Goal: Transaction & Acquisition: Purchase product/service

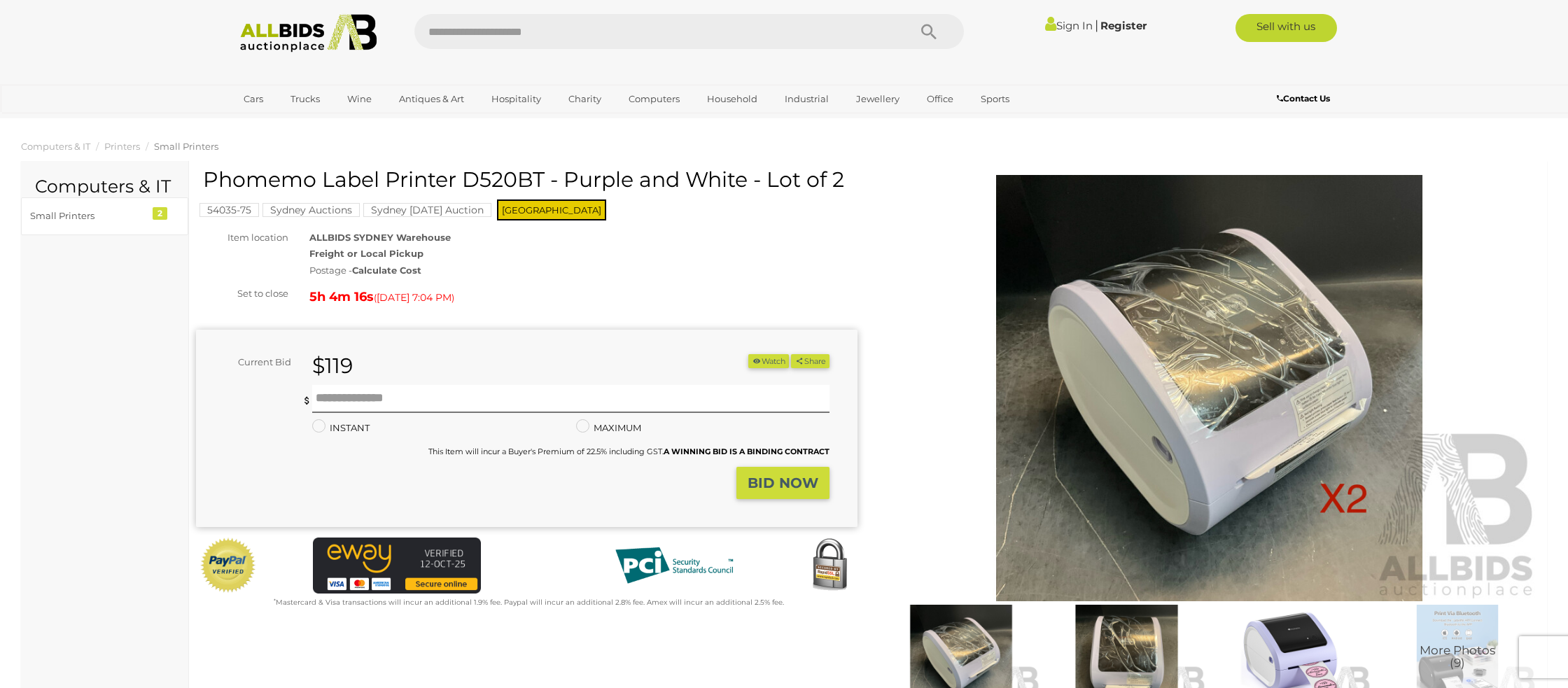
click at [1230, 398] on img at bounding box center [1209, 388] width 661 height 426
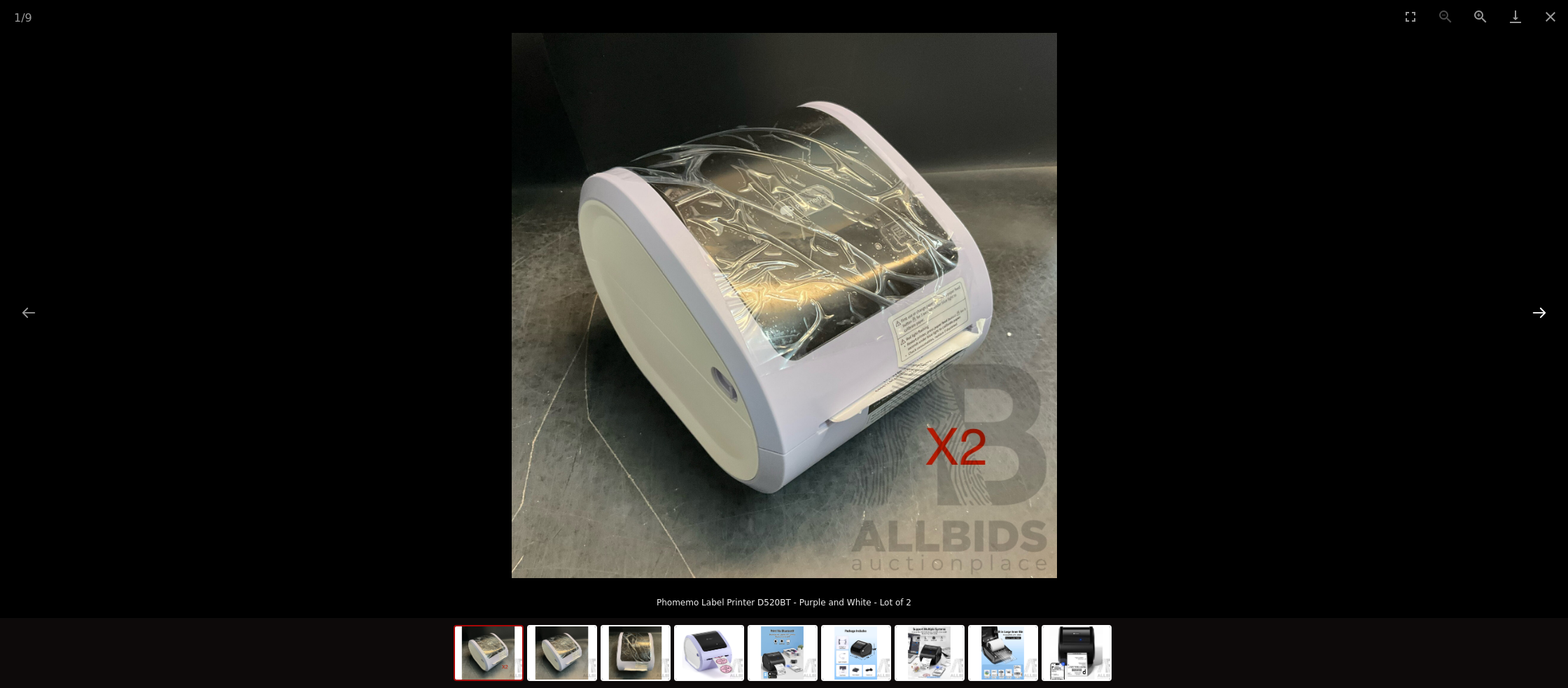
click at [1536, 317] on button "Next slide" at bounding box center [1539, 312] width 30 height 27
click at [1536, 311] on button "Next slide" at bounding box center [1539, 312] width 30 height 27
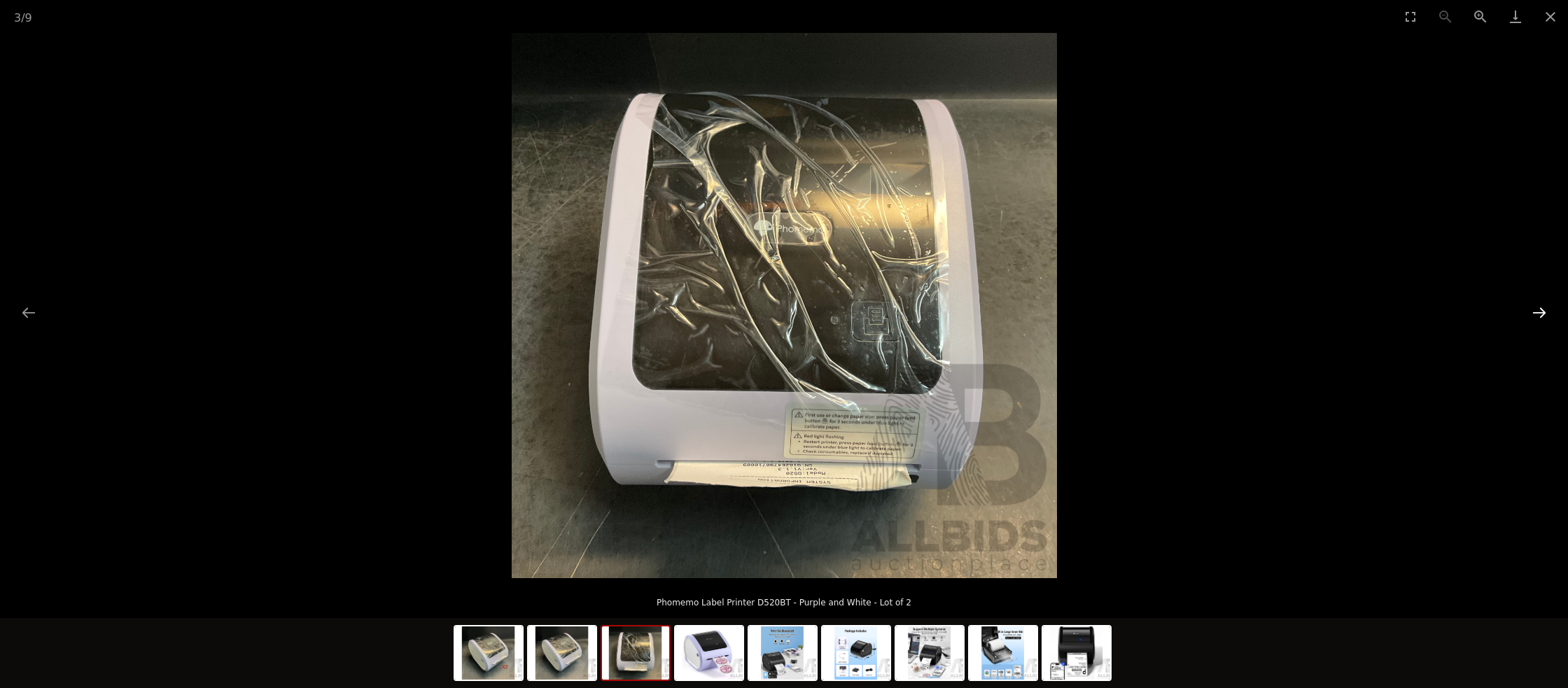
click at [1536, 311] on button "Next slide" at bounding box center [1539, 312] width 30 height 27
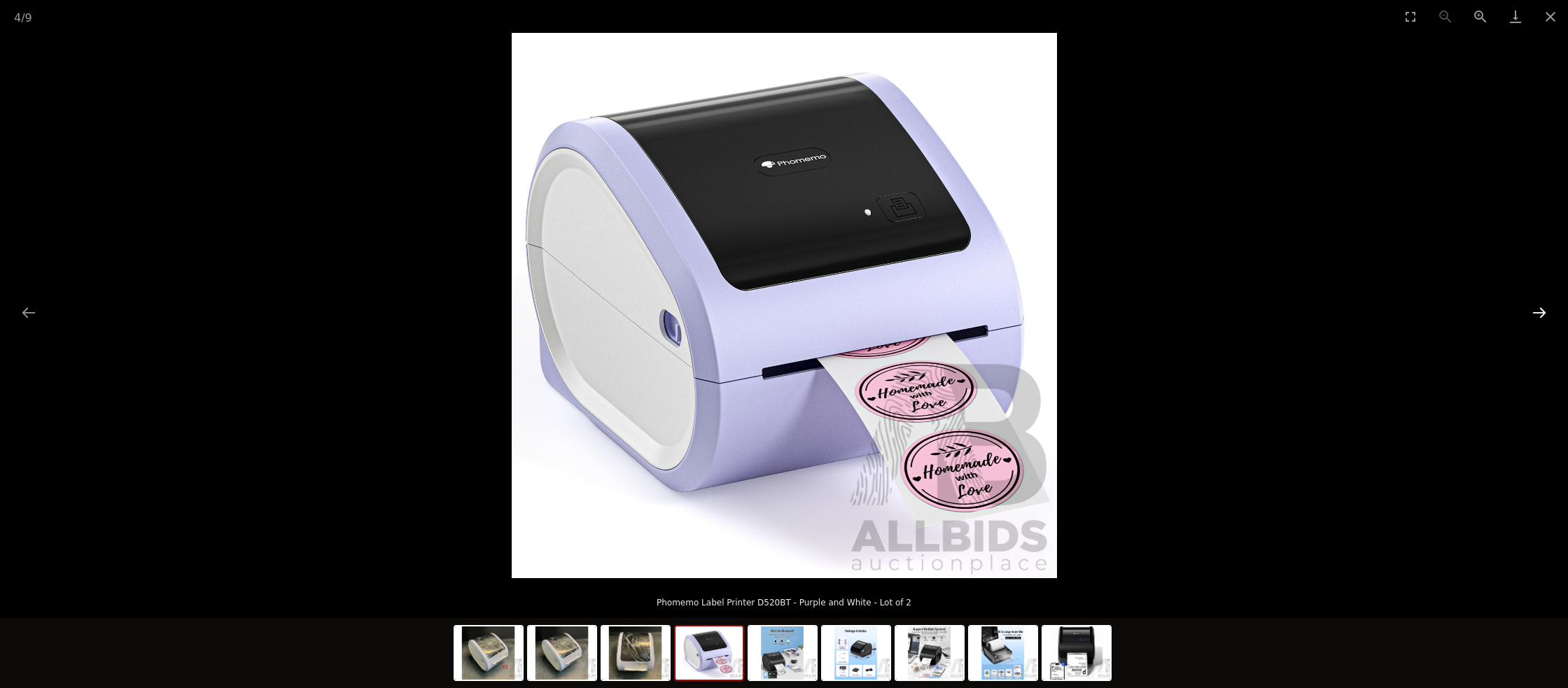
scroll to position [1, 0]
click at [1536, 311] on button "Next slide" at bounding box center [1539, 312] width 30 height 27
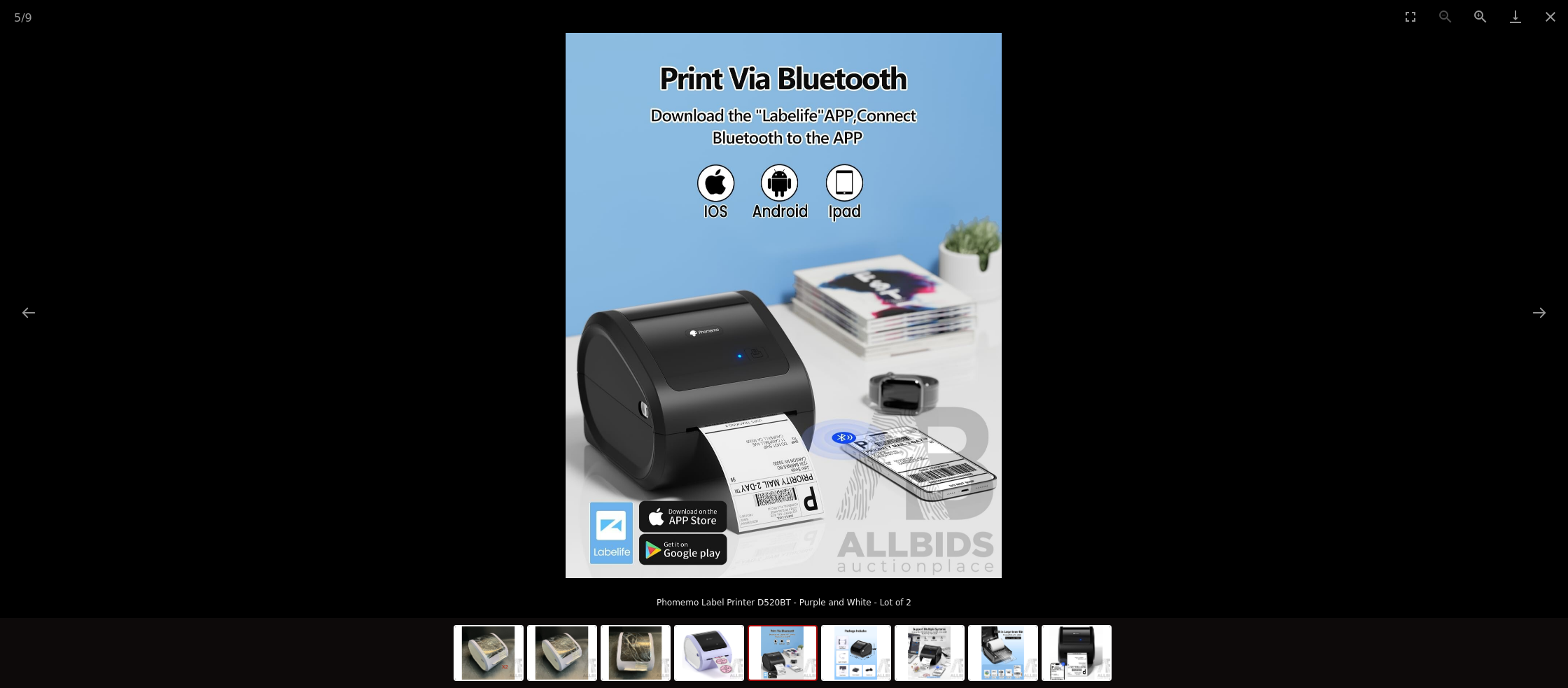
drag, startPoint x: 1536, startPoint y: 311, endPoint x: 1113, endPoint y: 373, distance: 427.5
click at [1111, 374] on div at bounding box center [784, 305] width 1568 height 545
click at [1531, 313] on button "Next slide" at bounding box center [1539, 312] width 30 height 27
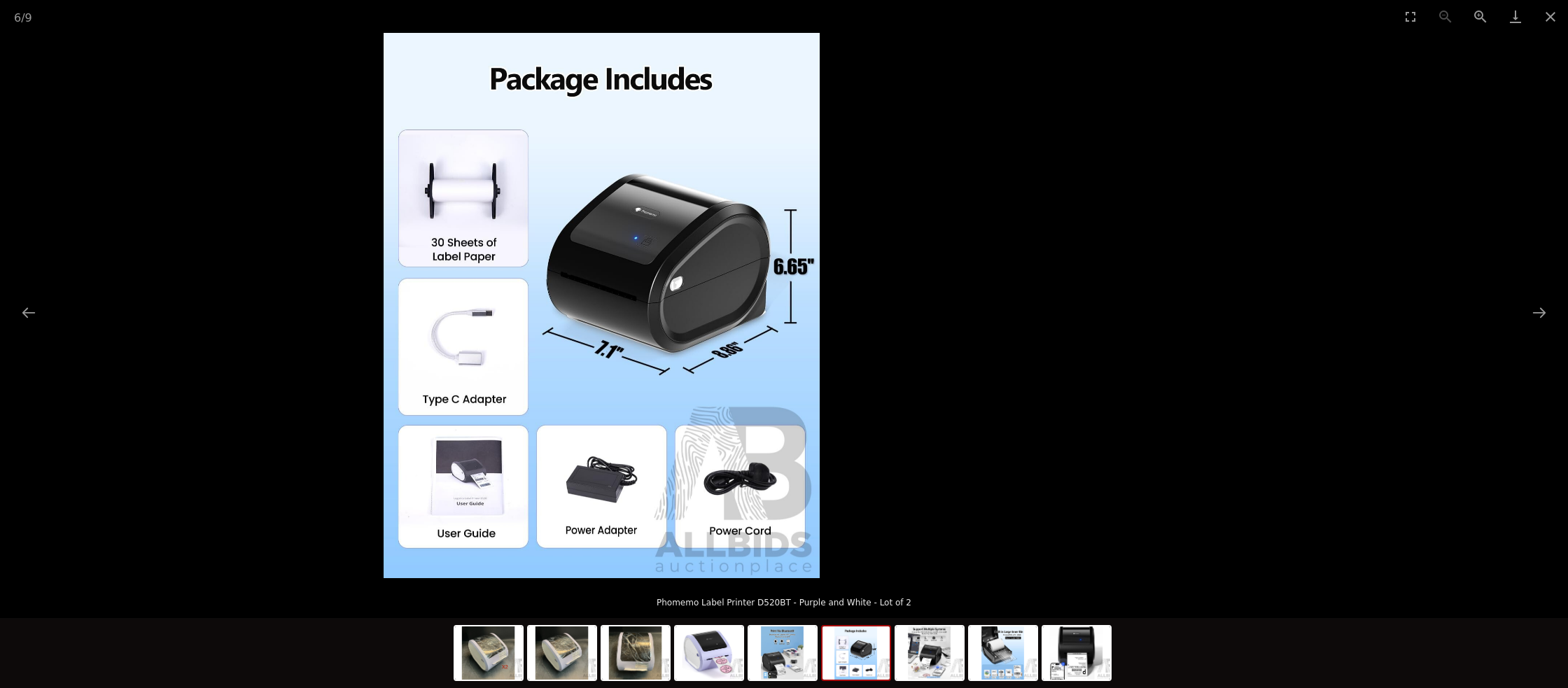
drag, startPoint x: 420, startPoint y: 360, endPoint x: 408, endPoint y: 358, distance: 12.2
click at [420, 360] on picture at bounding box center [602, 305] width 1568 height 545
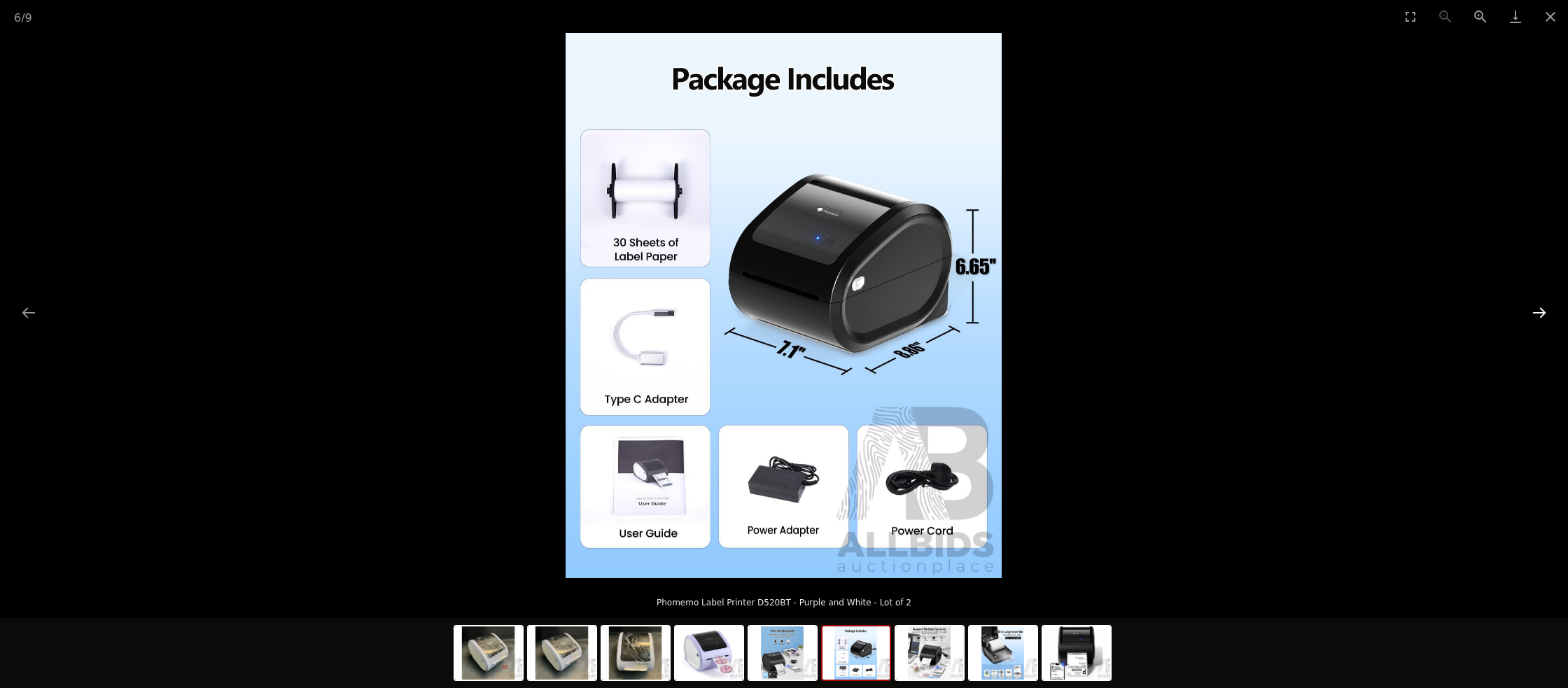
click at [1542, 317] on button "Next slide" at bounding box center [1539, 312] width 30 height 27
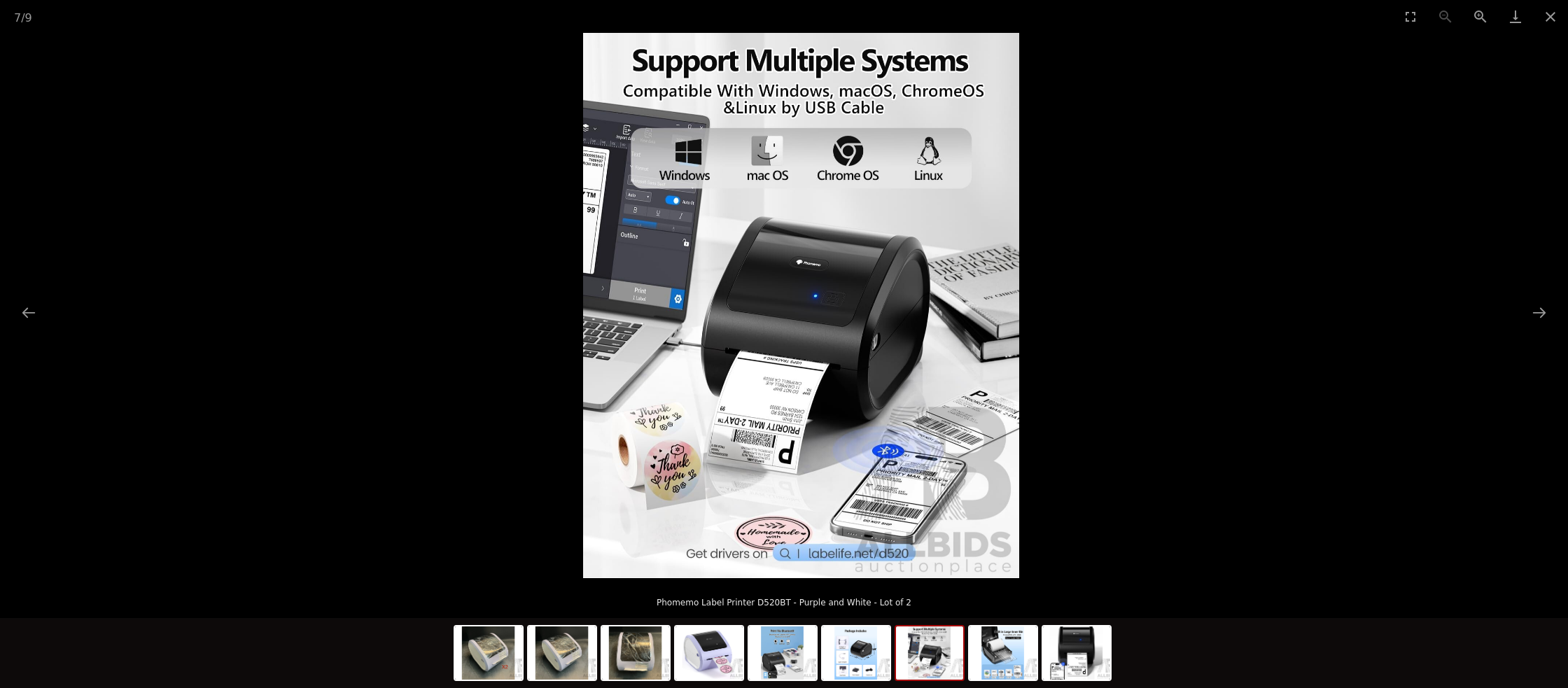
drag, startPoint x: 745, startPoint y: 285, endPoint x: 761, endPoint y: 281, distance: 16.5
click at [745, 285] on img at bounding box center [801, 305] width 436 height 545
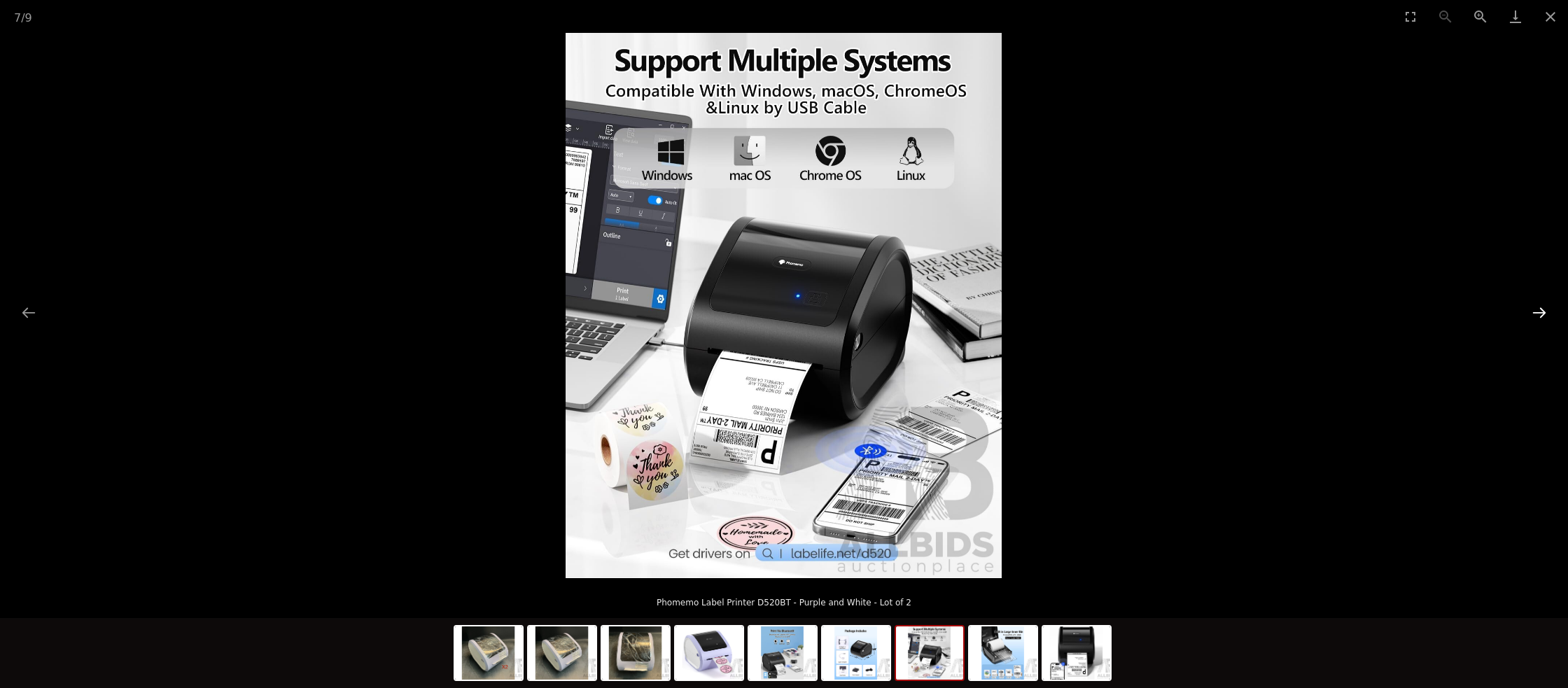
click at [1546, 317] on button "Next slide" at bounding box center [1539, 312] width 30 height 27
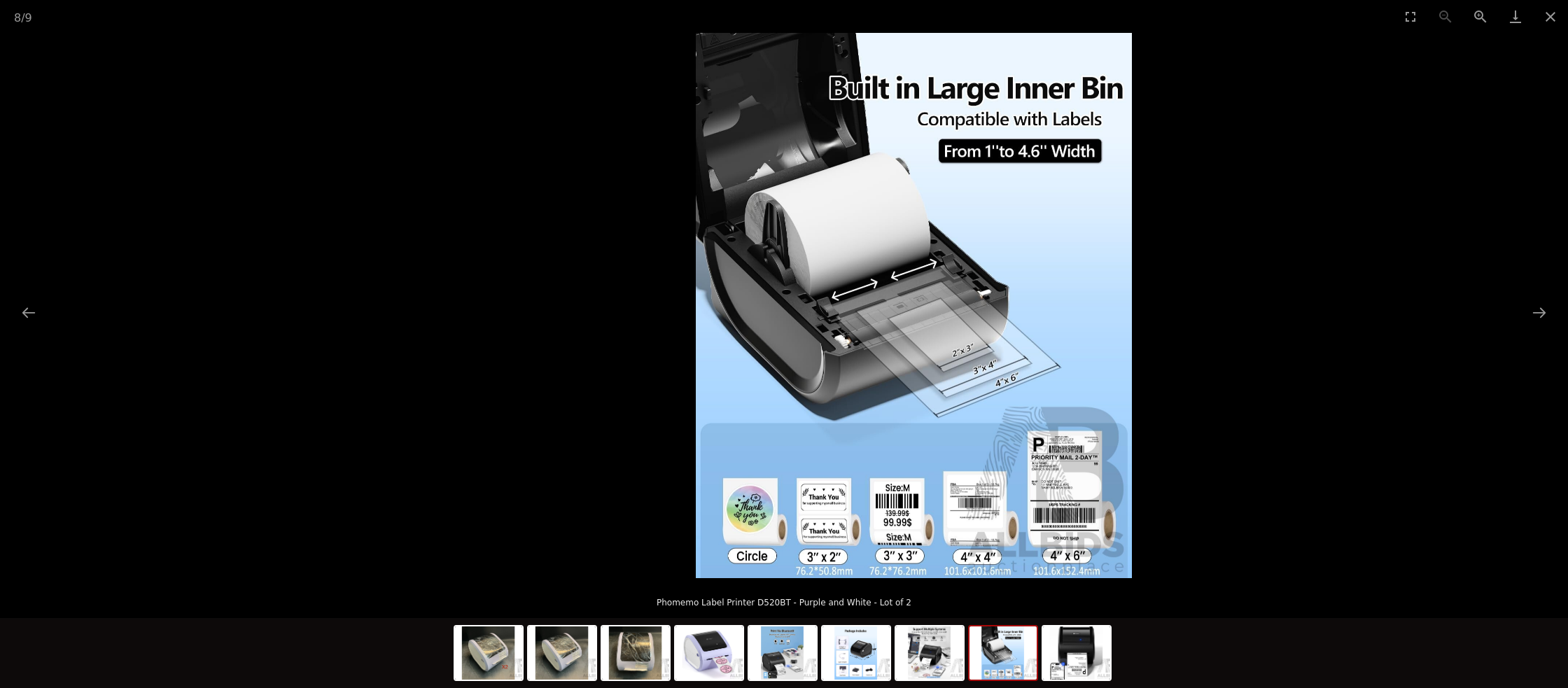
click at [888, 393] on img at bounding box center [914, 305] width 436 height 545
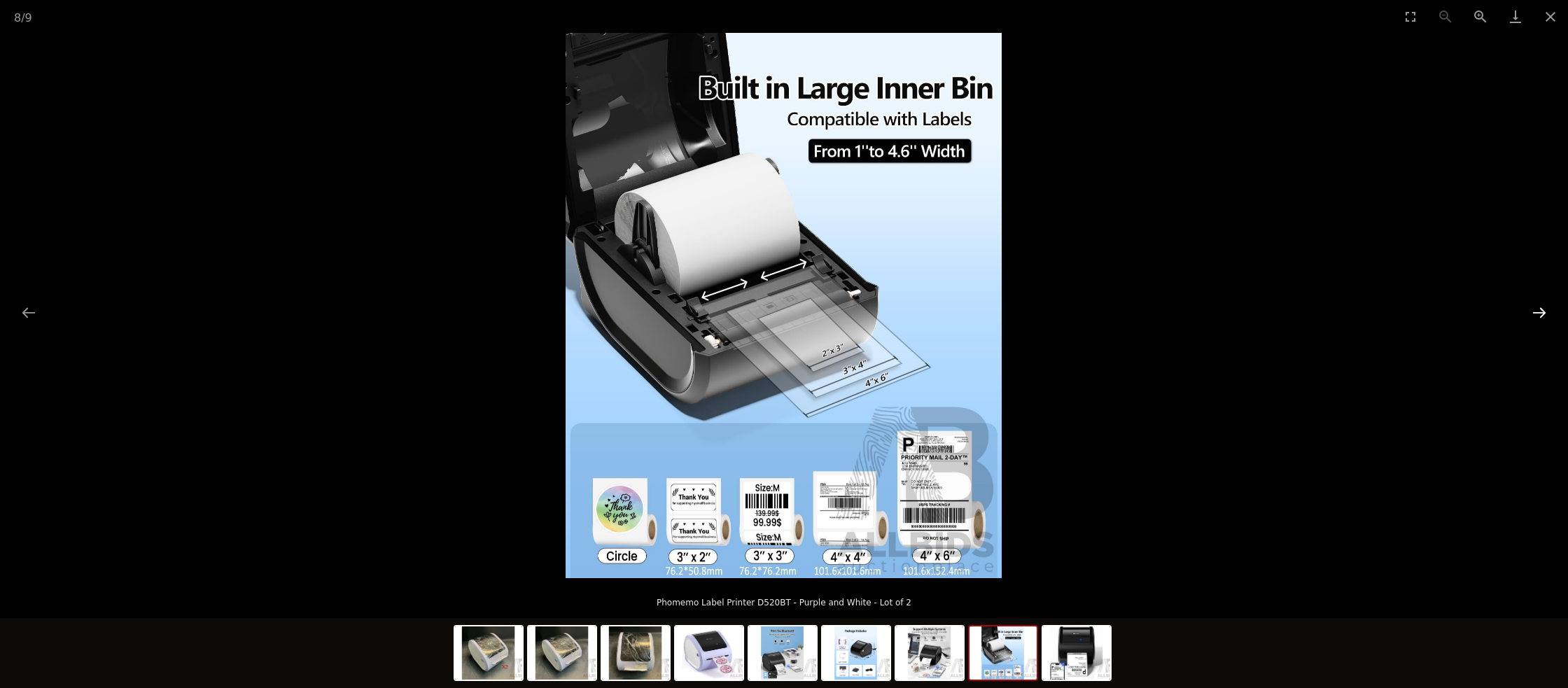
click at [1533, 312] on button "Next slide" at bounding box center [1539, 312] width 30 height 27
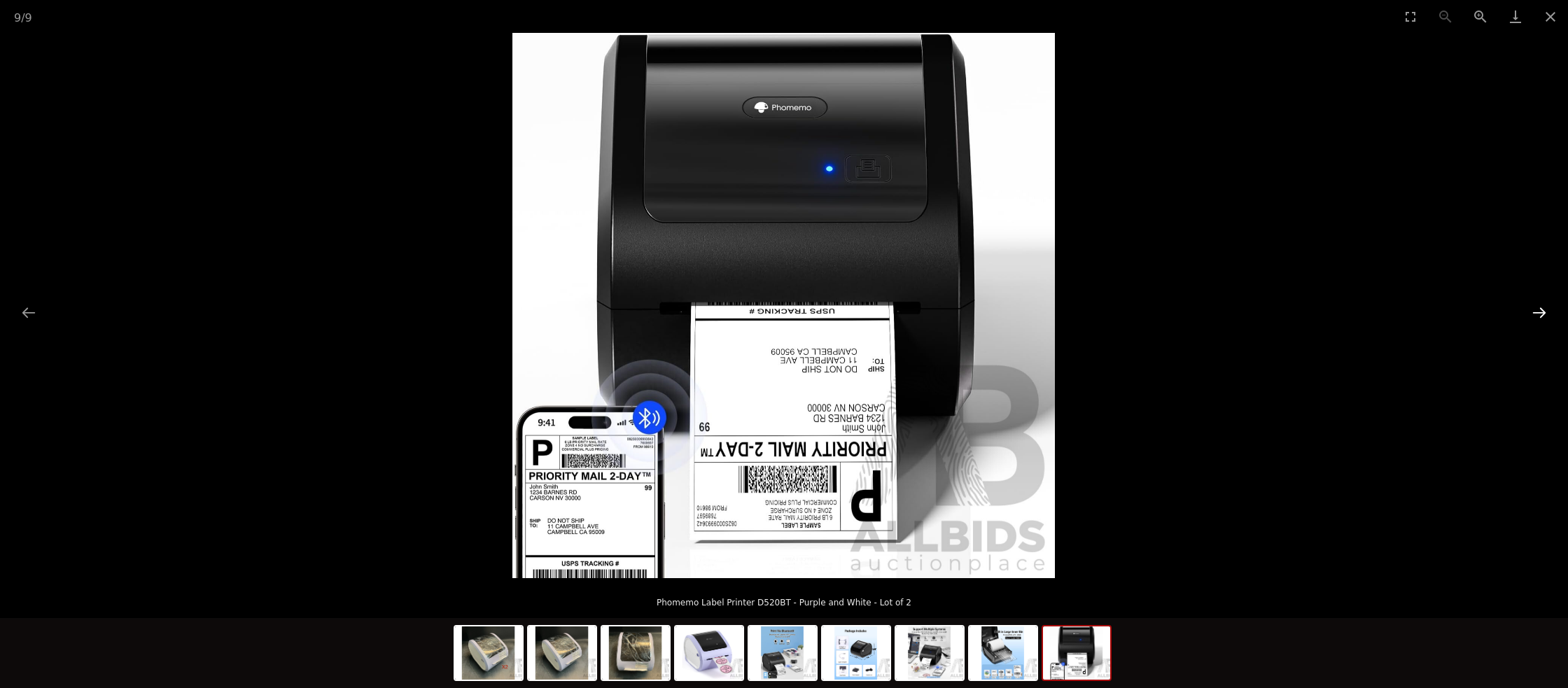
click at [1533, 312] on button "Next slide" at bounding box center [1539, 312] width 30 height 27
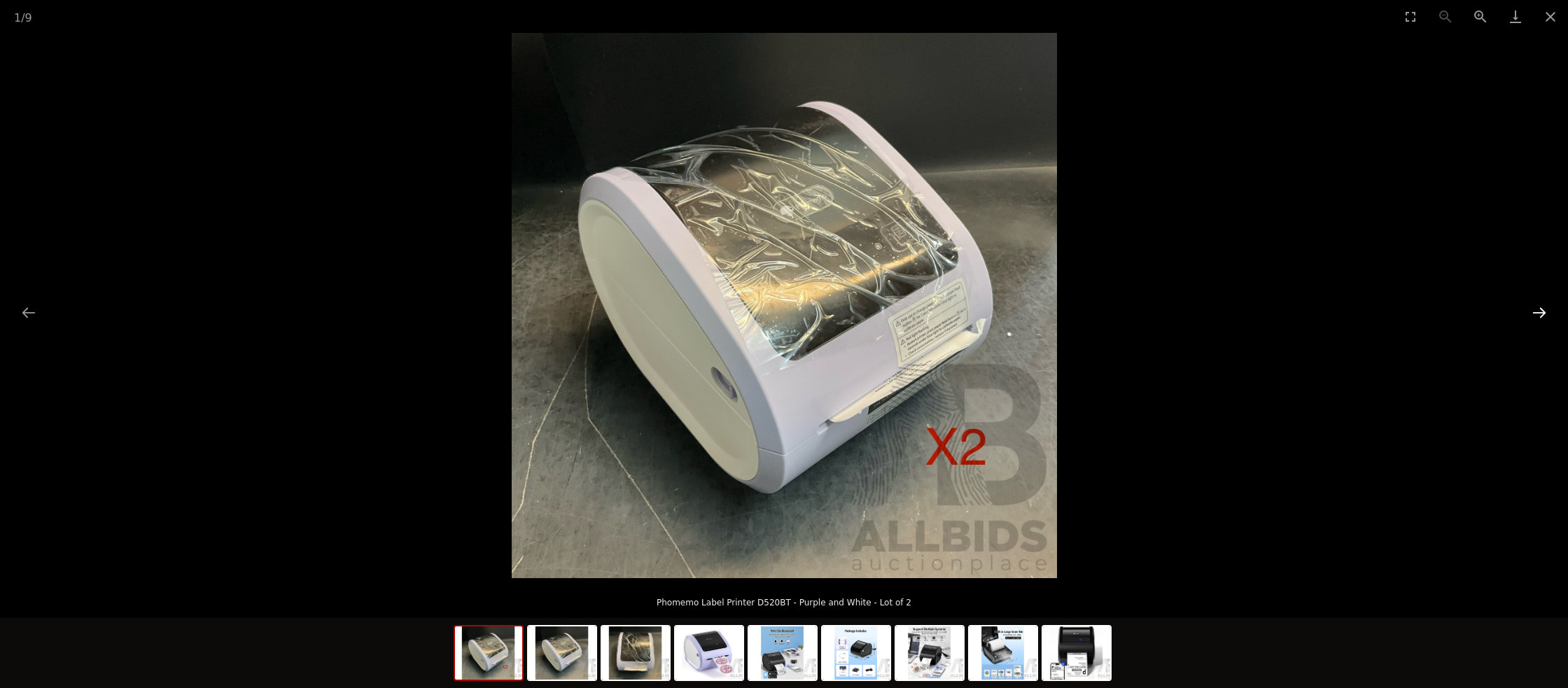
click at [1535, 312] on button "Next slide" at bounding box center [1539, 312] width 30 height 27
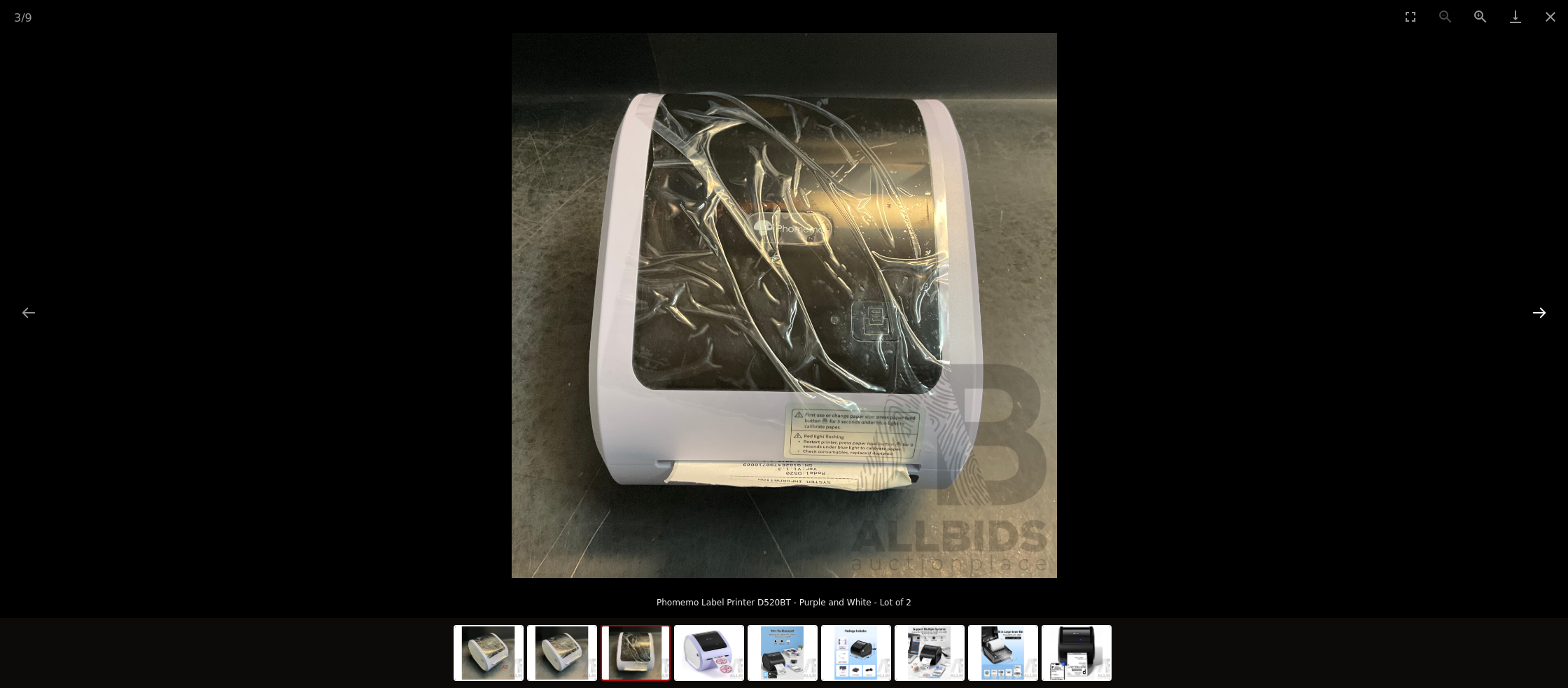
click at [1534, 312] on button "Next slide" at bounding box center [1539, 312] width 30 height 27
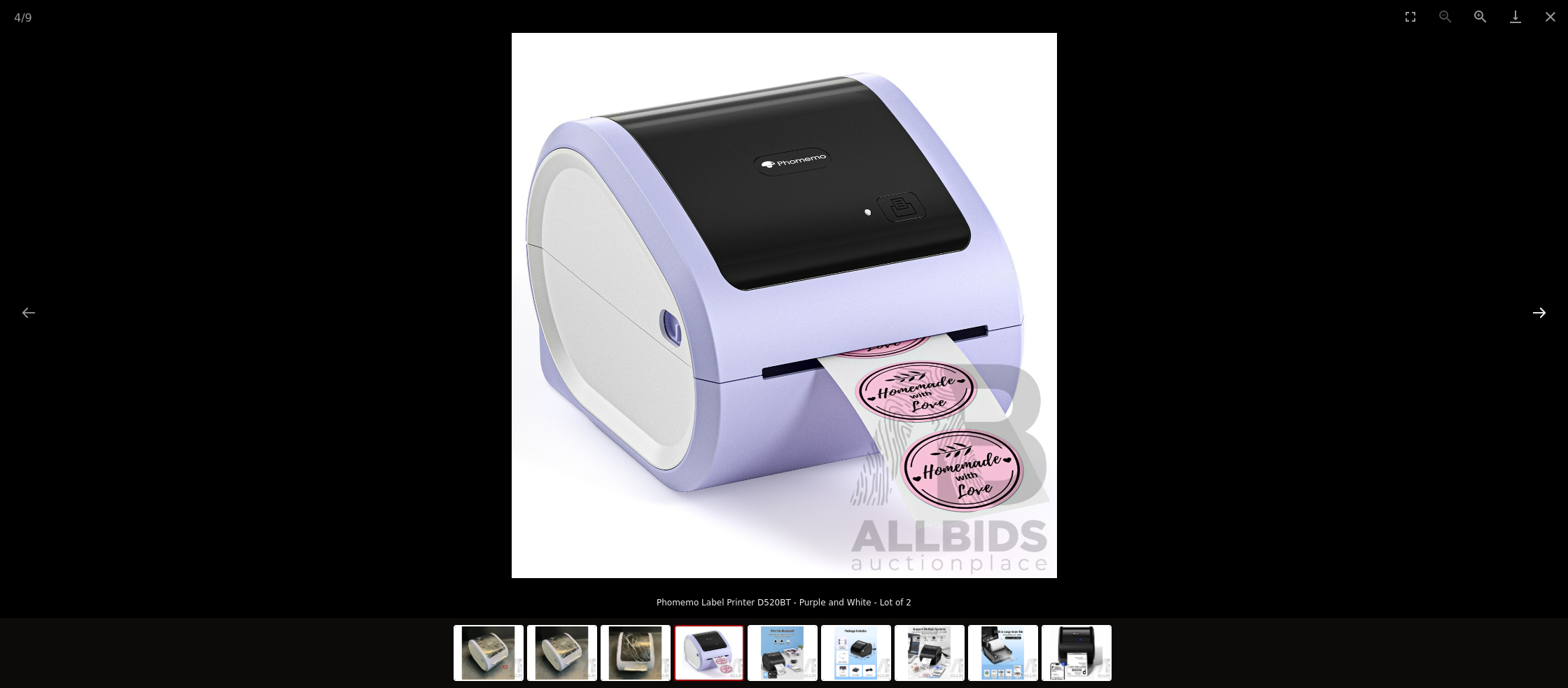
click at [1536, 307] on button "Next slide" at bounding box center [1539, 312] width 30 height 27
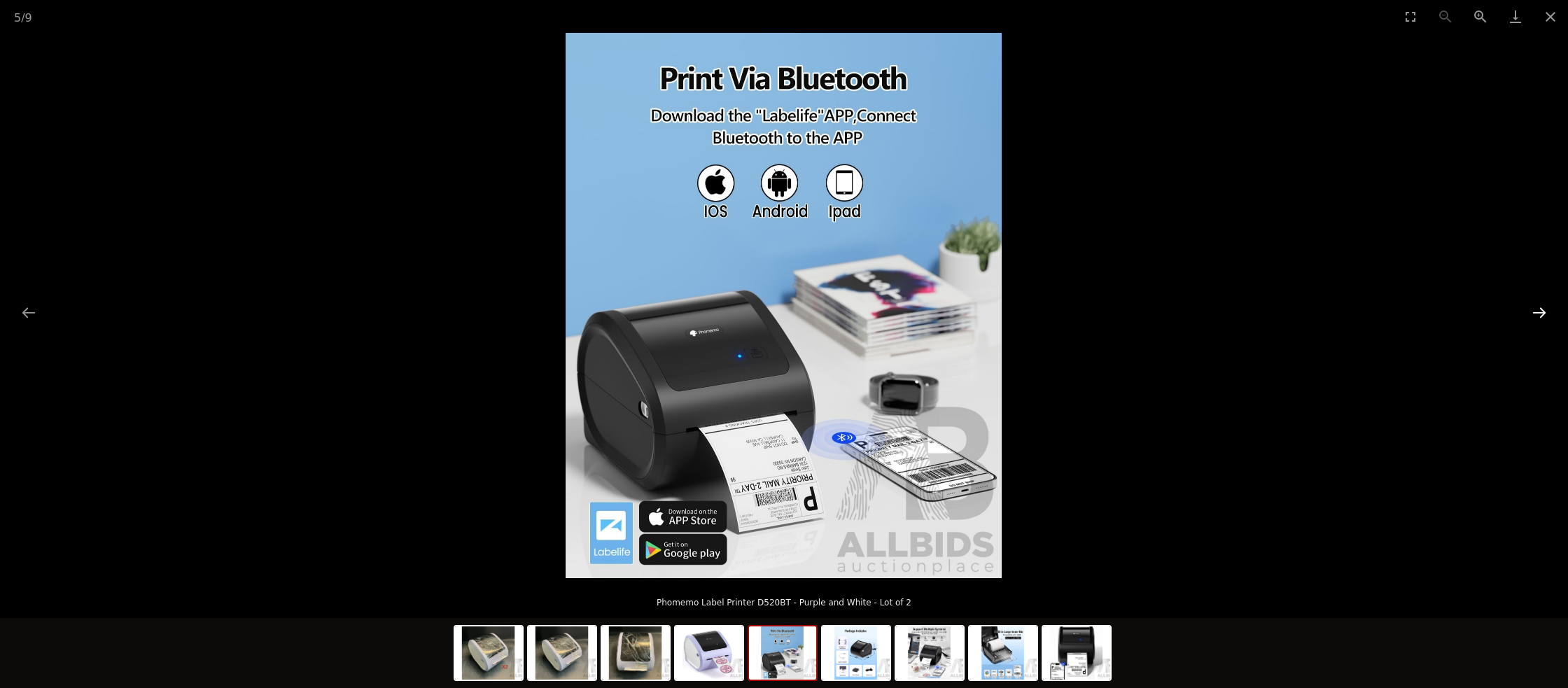
click at [1538, 309] on button "Next slide" at bounding box center [1539, 312] width 30 height 27
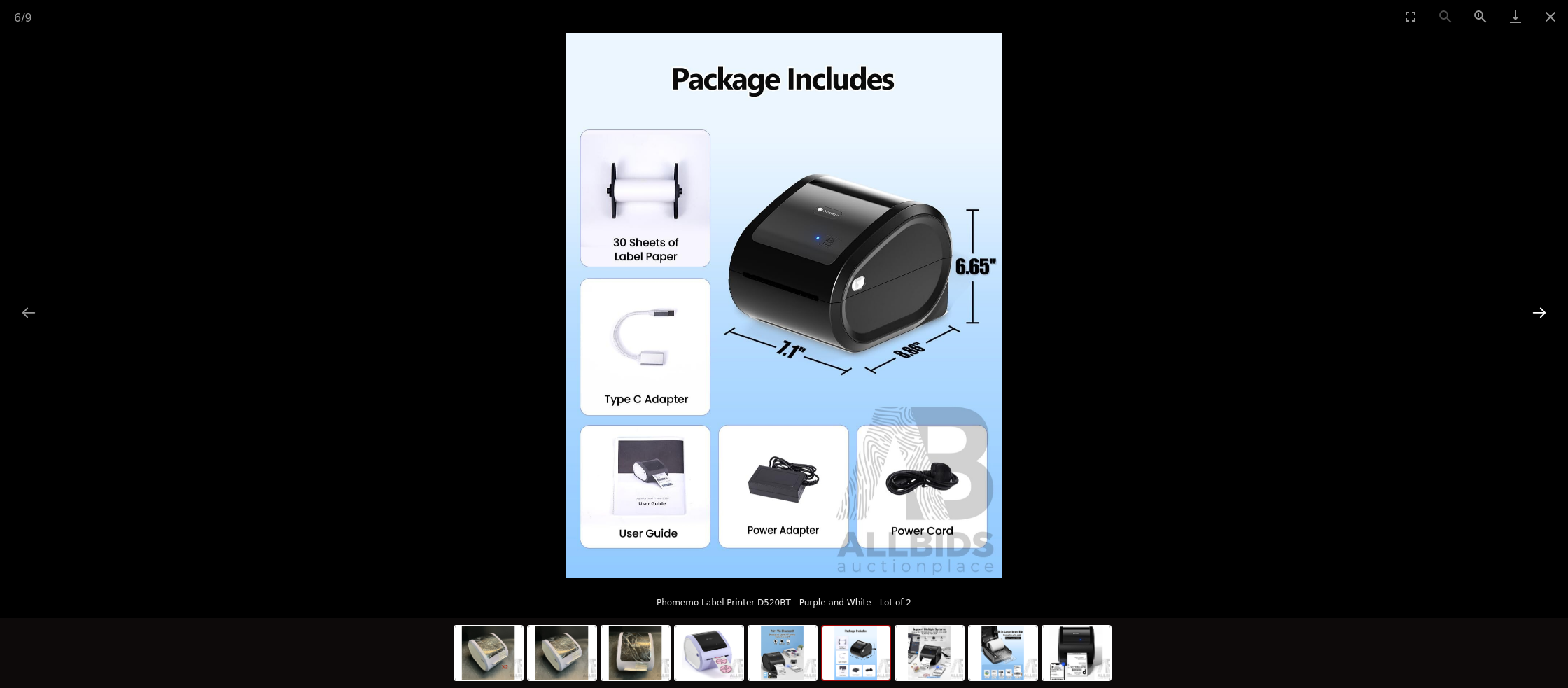
click at [1538, 310] on button "Next slide" at bounding box center [1539, 312] width 30 height 27
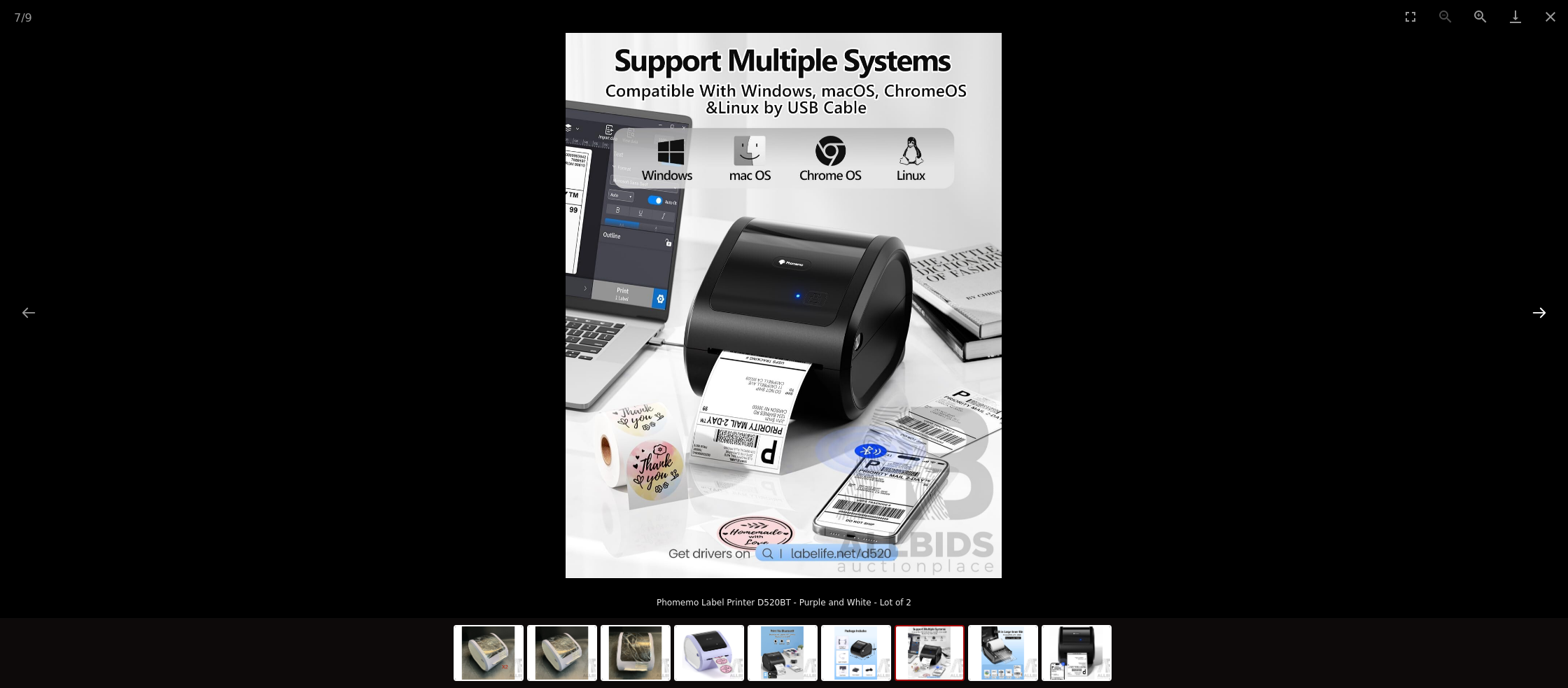
click at [1535, 309] on button "Next slide" at bounding box center [1539, 312] width 30 height 27
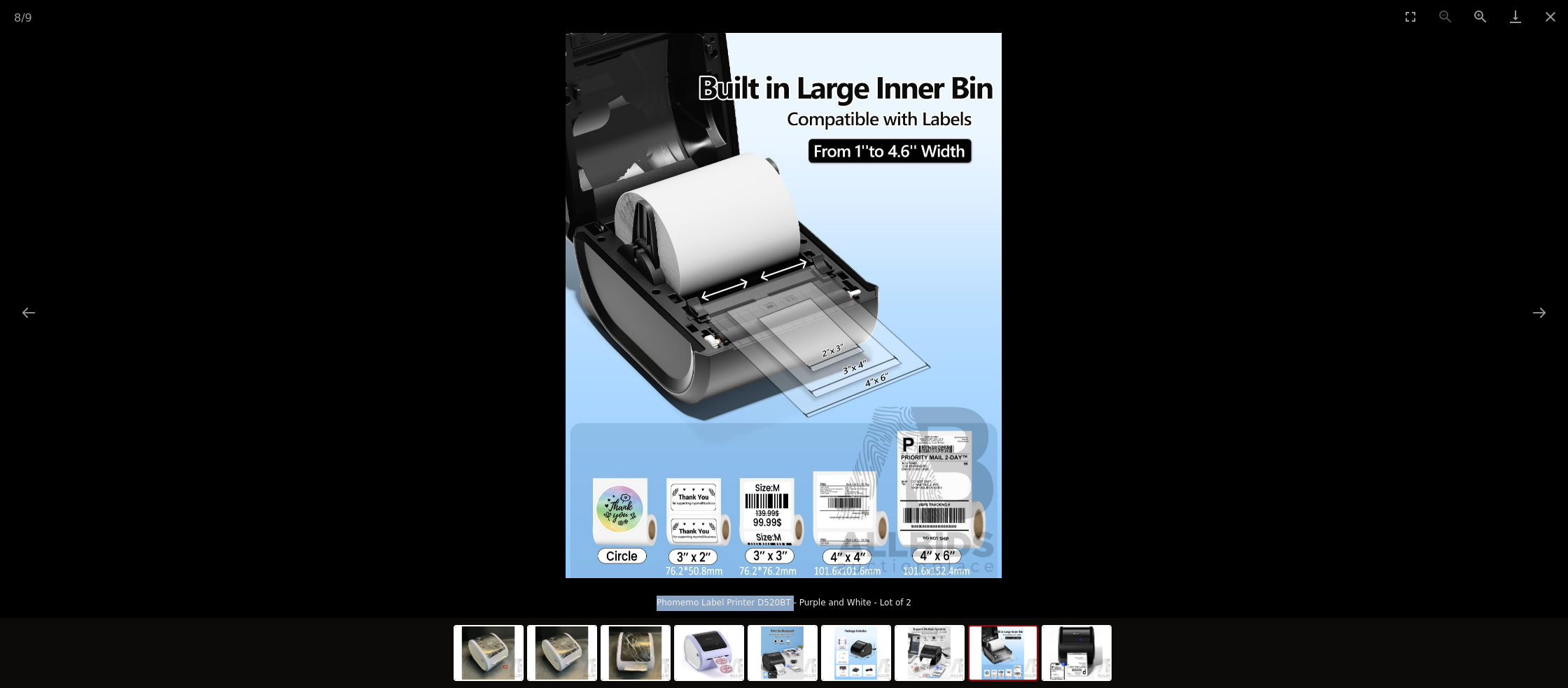
drag, startPoint x: 792, startPoint y: 604, endPoint x: 664, endPoint y: 604, distance: 128.0
click at [664, 604] on p "Phomemo Label Printer D520BT - Purple and White - Lot of 2" at bounding box center [784, 600] width 1512 height 23
click at [907, 606] on p "Phomemo Label Printer D520BT - Purple and White - Lot of 2" at bounding box center [784, 600] width 1512 height 23
drag, startPoint x: 909, startPoint y: 605, endPoint x: 659, endPoint y: 613, distance: 250.1
click at [648, 608] on p "Phomemo Label Printer D520BT - Purple and White - Lot of 2" at bounding box center [784, 600] width 1512 height 23
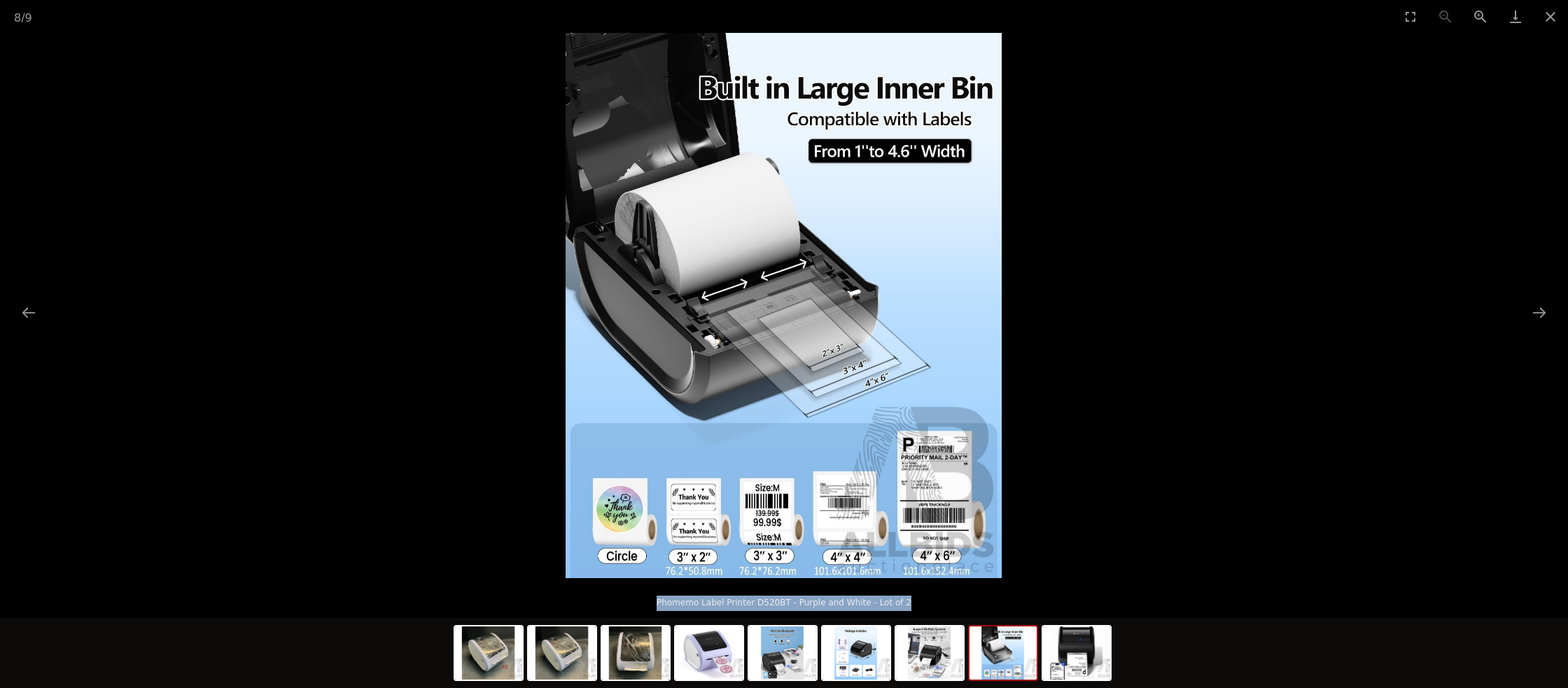
copy p "Phomemo Label Printer D520BT - Purple and White - Lot of 2"
click at [1545, 15] on button "Close gallery" at bounding box center [1550, 16] width 35 height 33
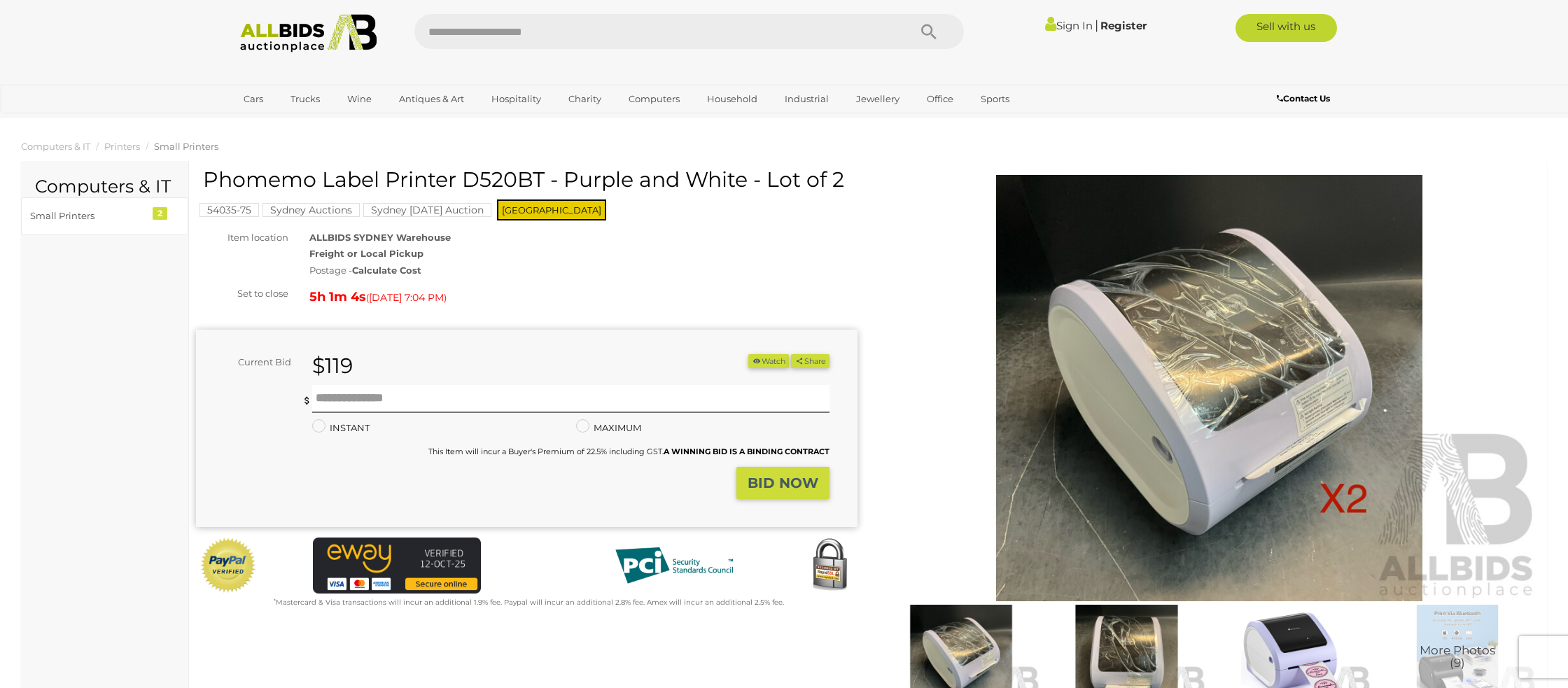
drag, startPoint x: 209, startPoint y: 176, endPoint x: 539, endPoint y: 173, distance: 330.0
click at [546, 174] on h1 "Phomemo Label Printer D520BT - Purple and White - Lot of 2" at bounding box center [528, 179] width 651 height 23
copy h1 "Phomemo Label Printer D520BT"
click at [362, 403] on input "text" at bounding box center [571, 399] width 517 height 28
type input "****"
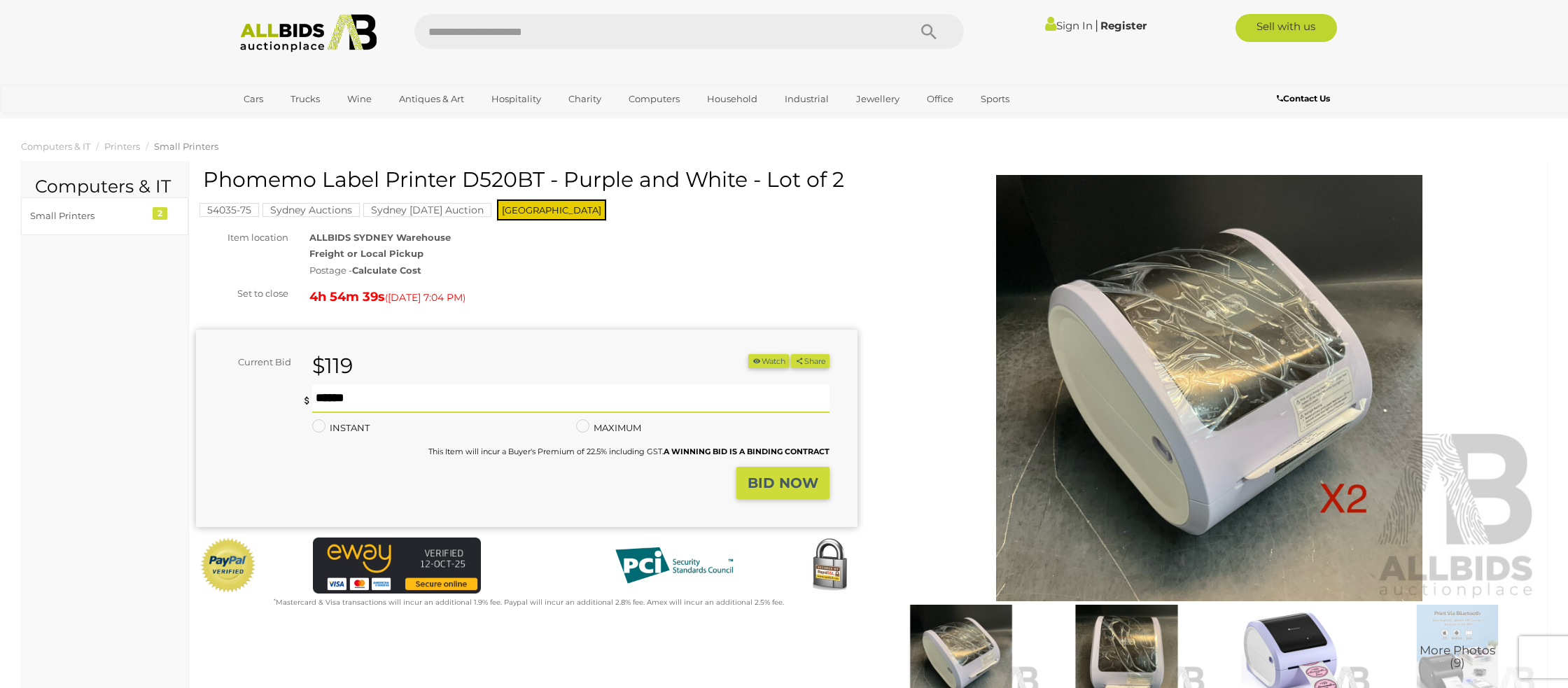
click at [790, 477] on strong "BID NOW" at bounding box center [783, 483] width 71 height 17
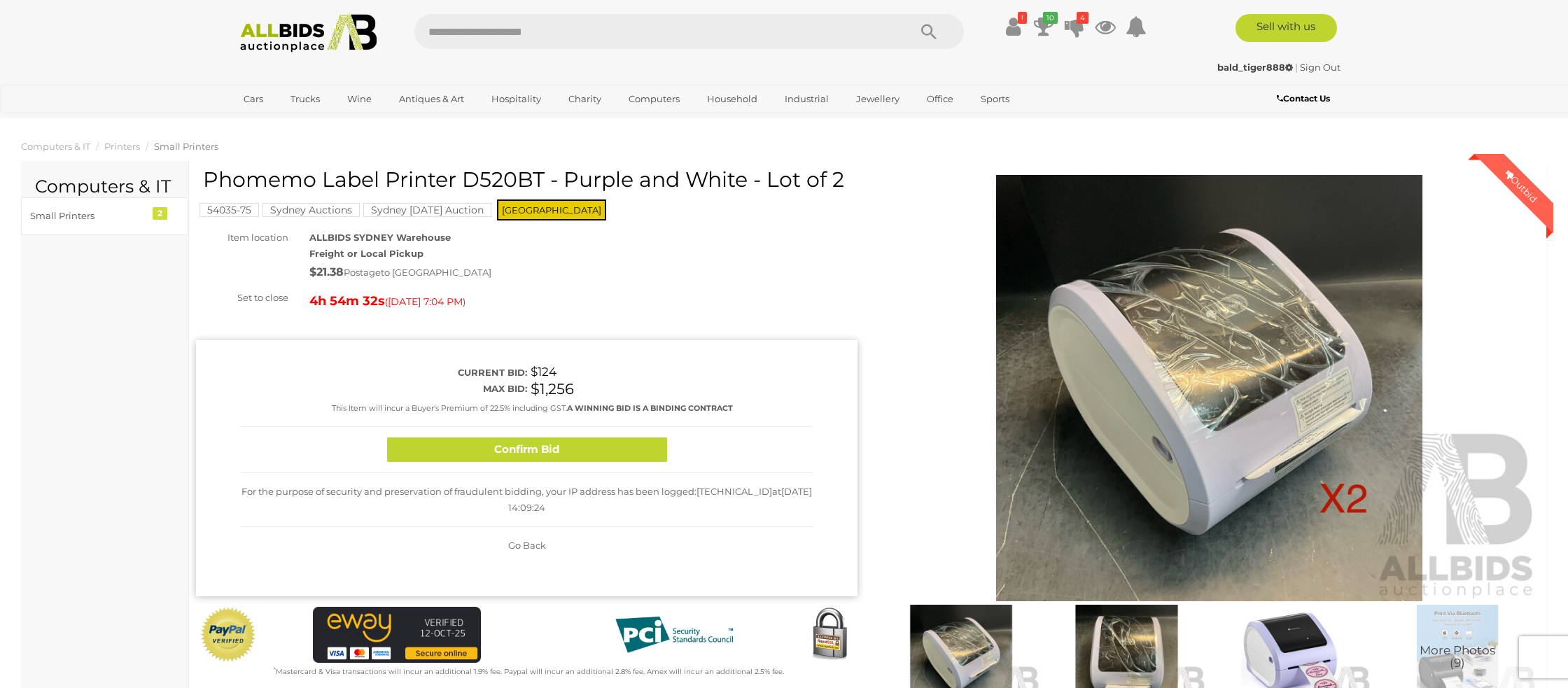
drag, startPoint x: 524, startPoint y: 448, endPoint x: 811, endPoint y: 241, distance: 353.9
click at [812, 242] on div "Phomemo Label Printer D520BT - Purple and White - Lot of 2 54035-75 Sydney Auct…" at bounding box center [527, 423] width 661 height 511
click at [535, 544] on span "Go Back" at bounding box center [527, 545] width 38 height 11
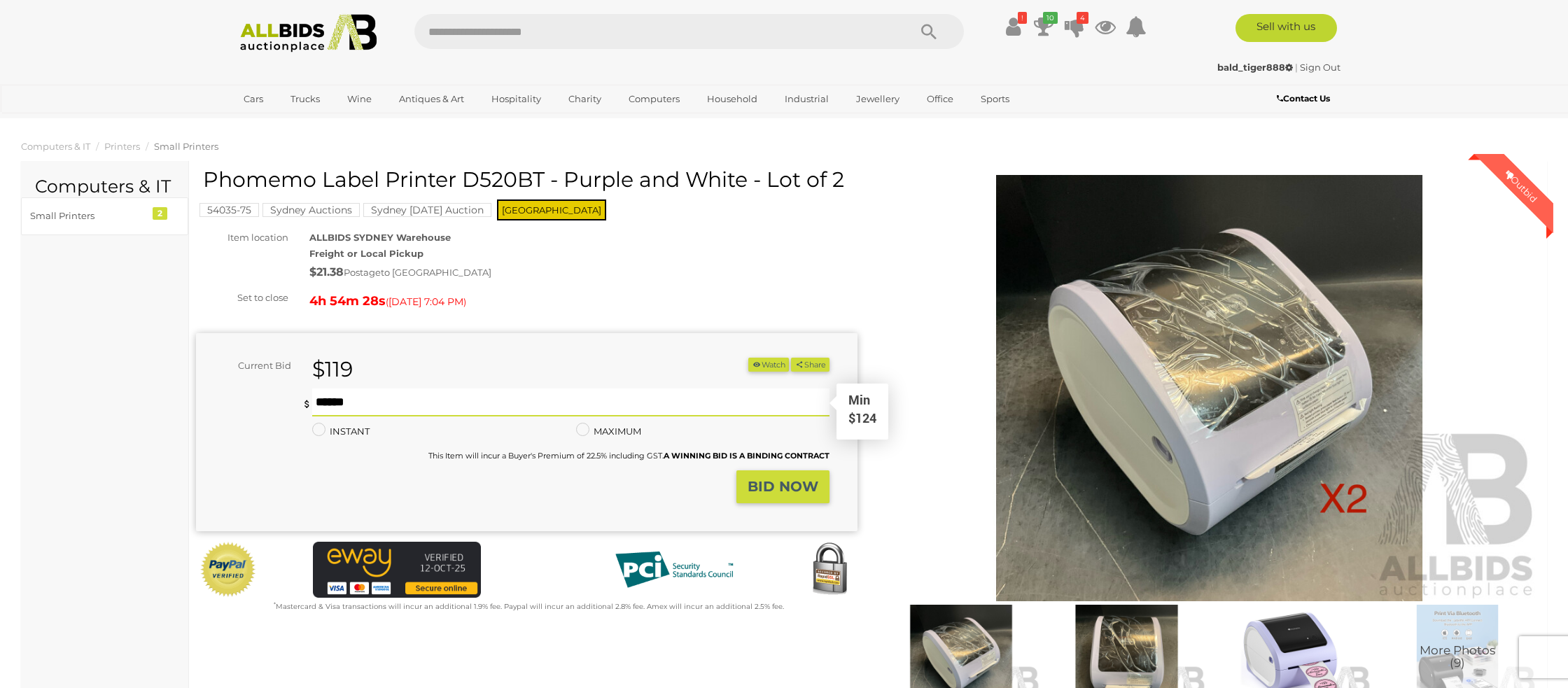
click at [361, 405] on input "****" at bounding box center [571, 403] width 517 height 28
click at [355, 402] on input "***" at bounding box center [571, 403] width 517 height 28
type input "*"
click at [790, 488] on strong "BID NOW" at bounding box center [783, 486] width 71 height 17
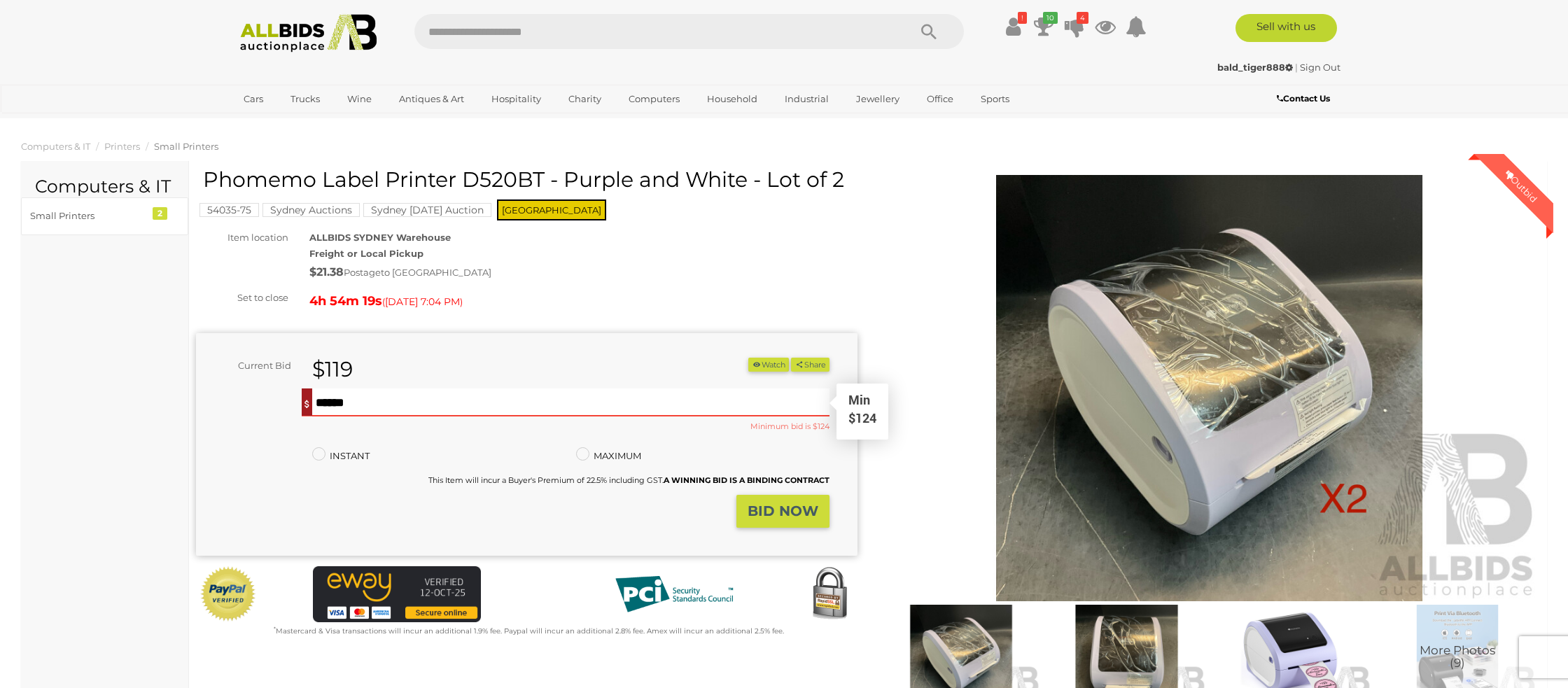
click at [374, 403] on input "***" at bounding box center [571, 403] width 517 height 28
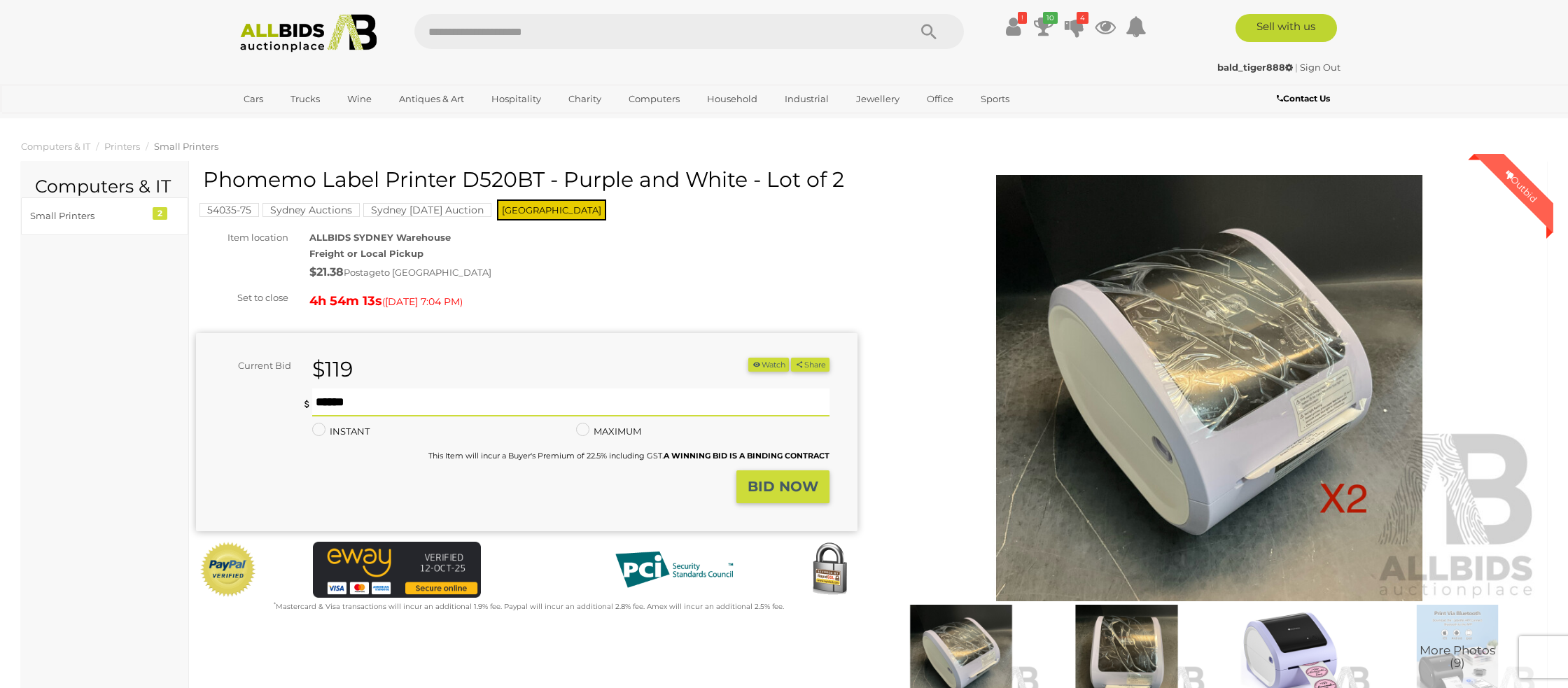
type input "***"
click at [771, 491] on strong "BID NOW" at bounding box center [783, 486] width 71 height 17
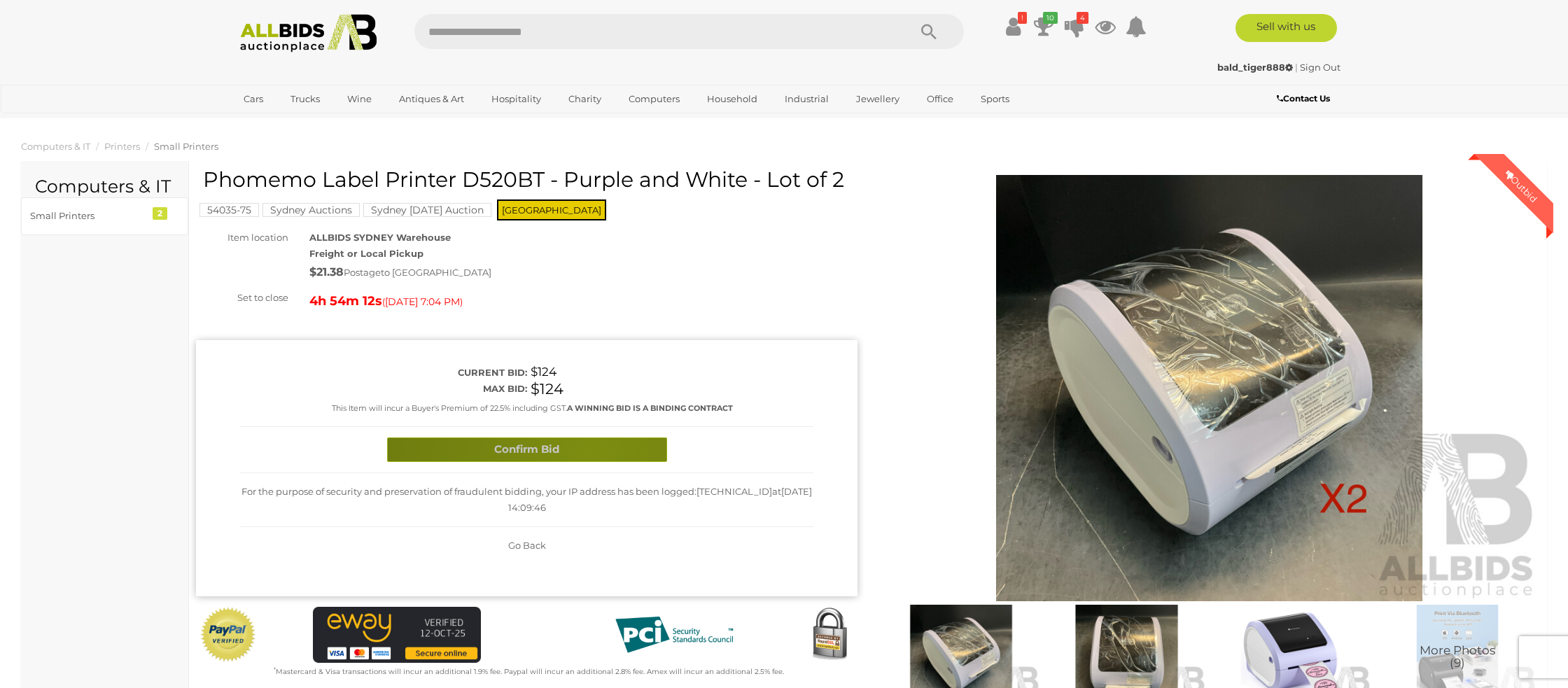
click at [590, 455] on button "Confirm Bid" at bounding box center [527, 450] width 280 height 25
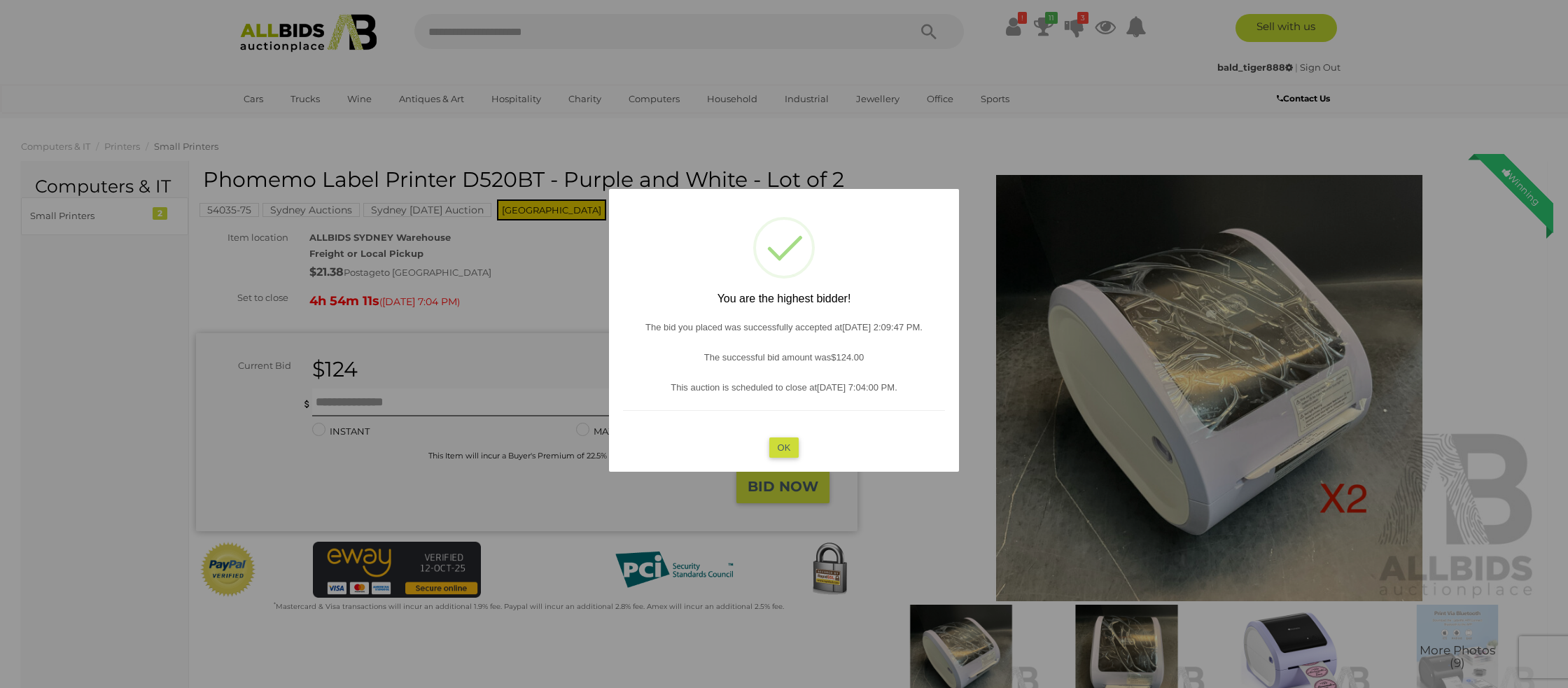
drag, startPoint x: 791, startPoint y: 450, endPoint x: 777, endPoint y: 444, distance: 15.2
click at [787, 448] on button "OK" at bounding box center [784, 447] width 30 height 20
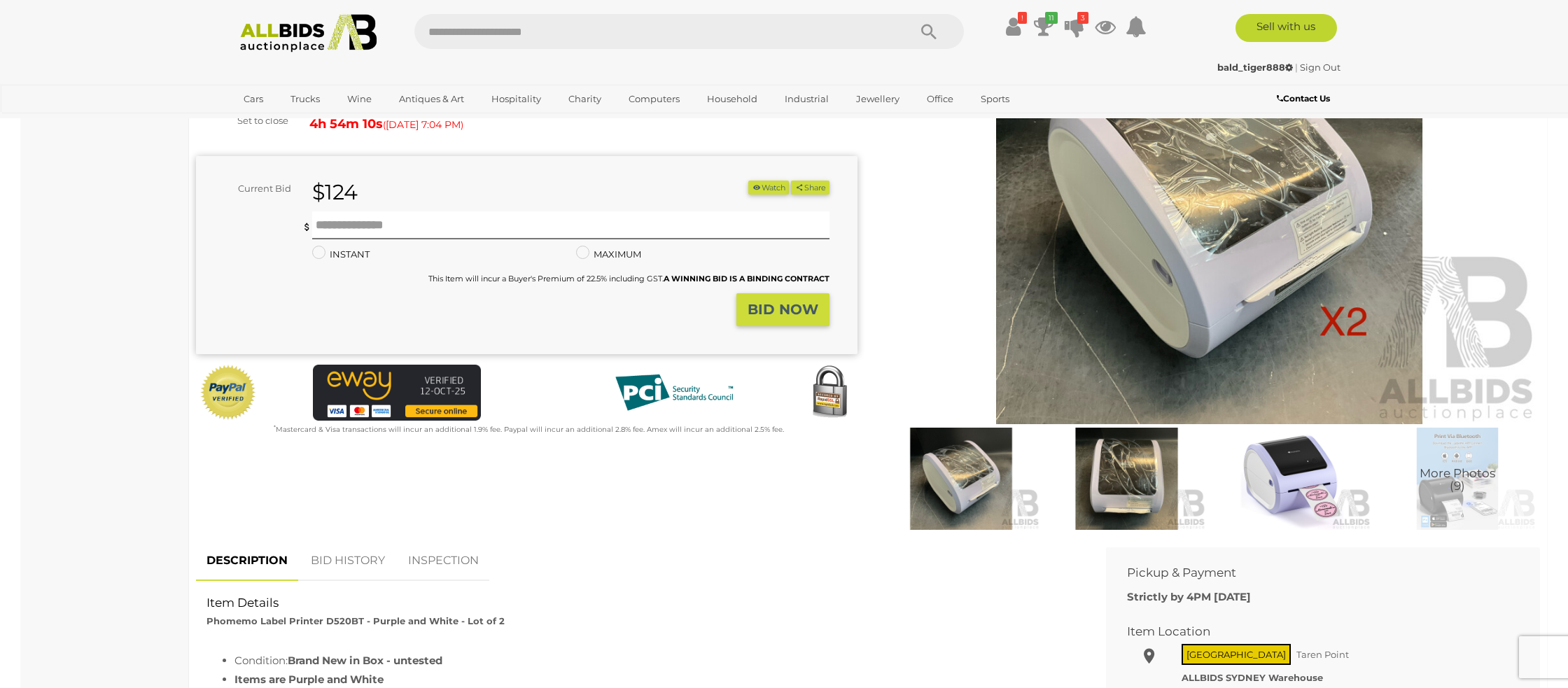
scroll to position [190, 0]
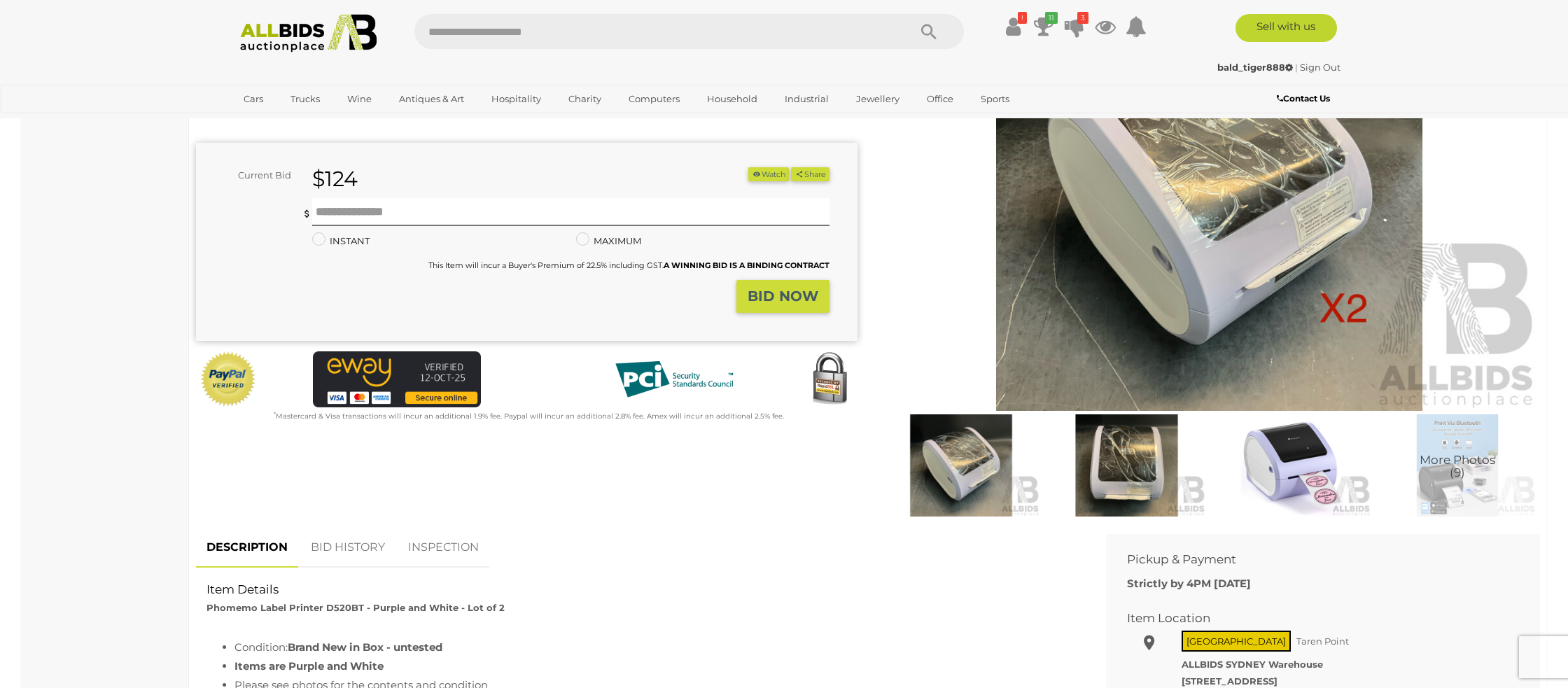
click at [329, 540] on link "BID HISTORY" at bounding box center [348, 548] width 95 height 42
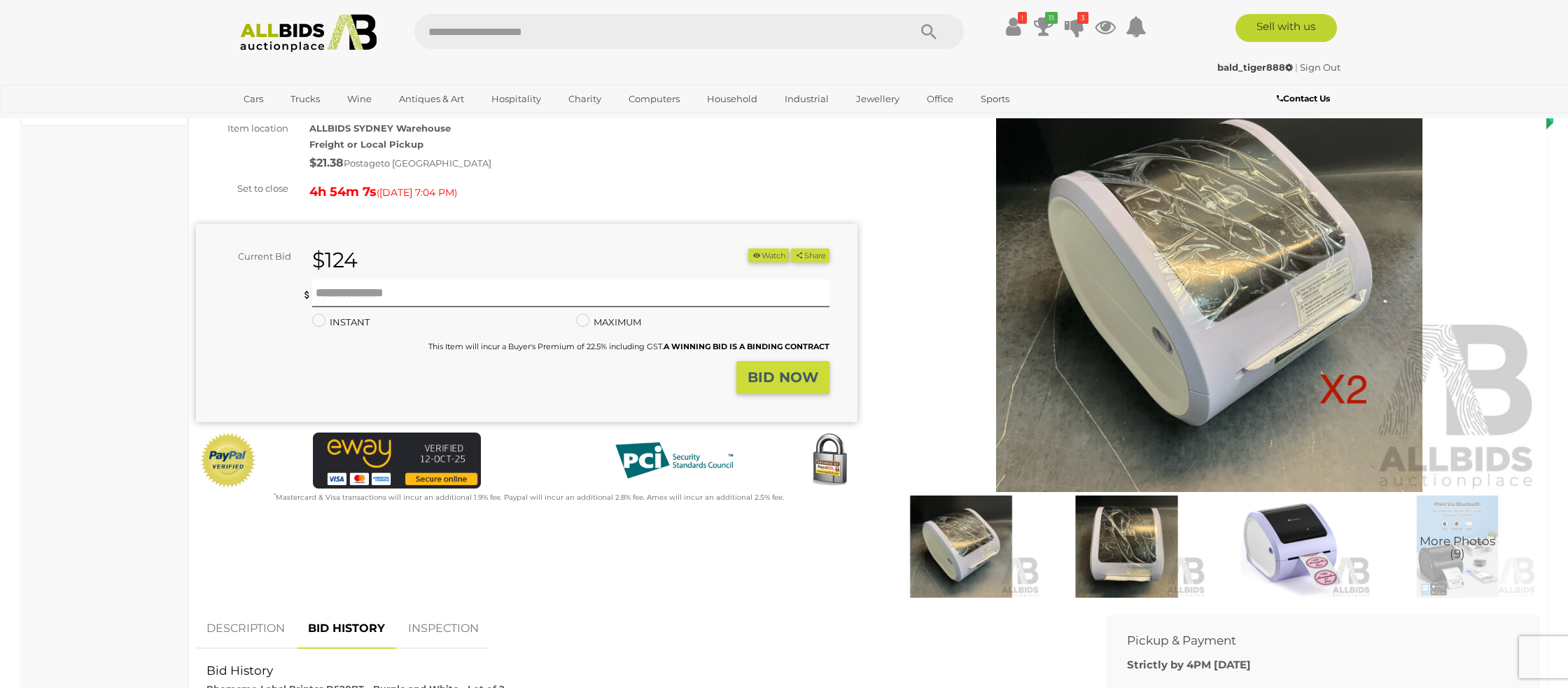
scroll to position [0, 0]
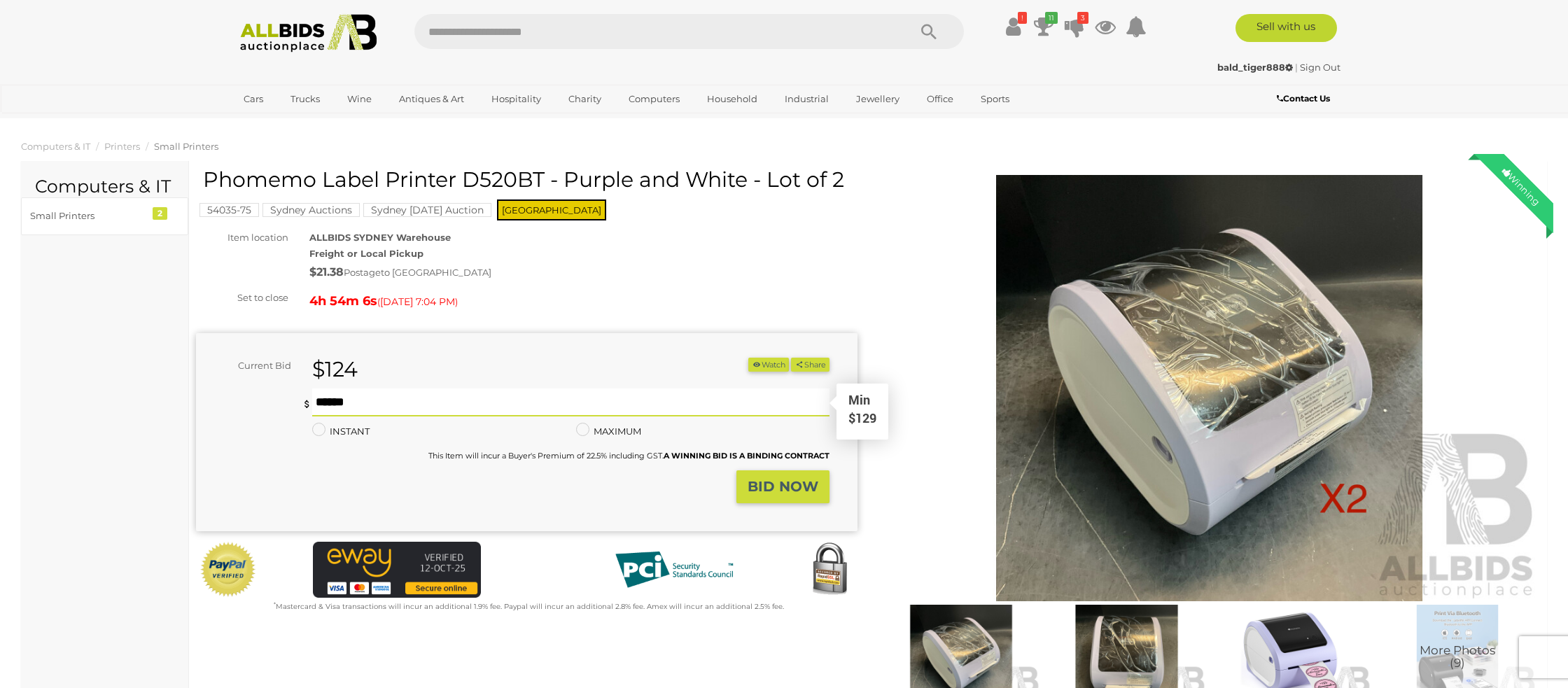
click at [331, 397] on input "text" at bounding box center [571, 403] width 517 height 28
click at [768, 485] on strong "BID NOW" at bounding box center [783, 486] width 71 height 17
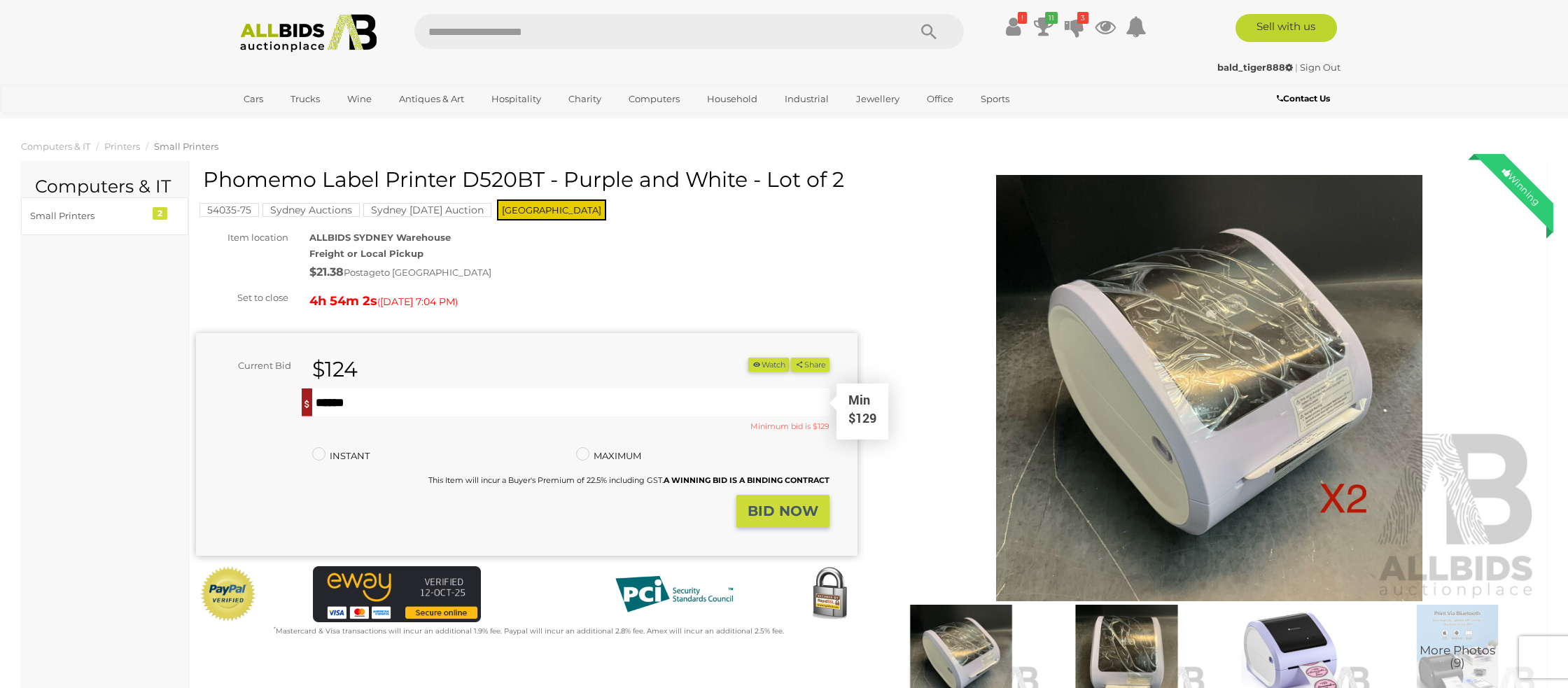
click at [419, 406] on input "***" at bounding box center [571, 403] width 517 height 28
type input "*"
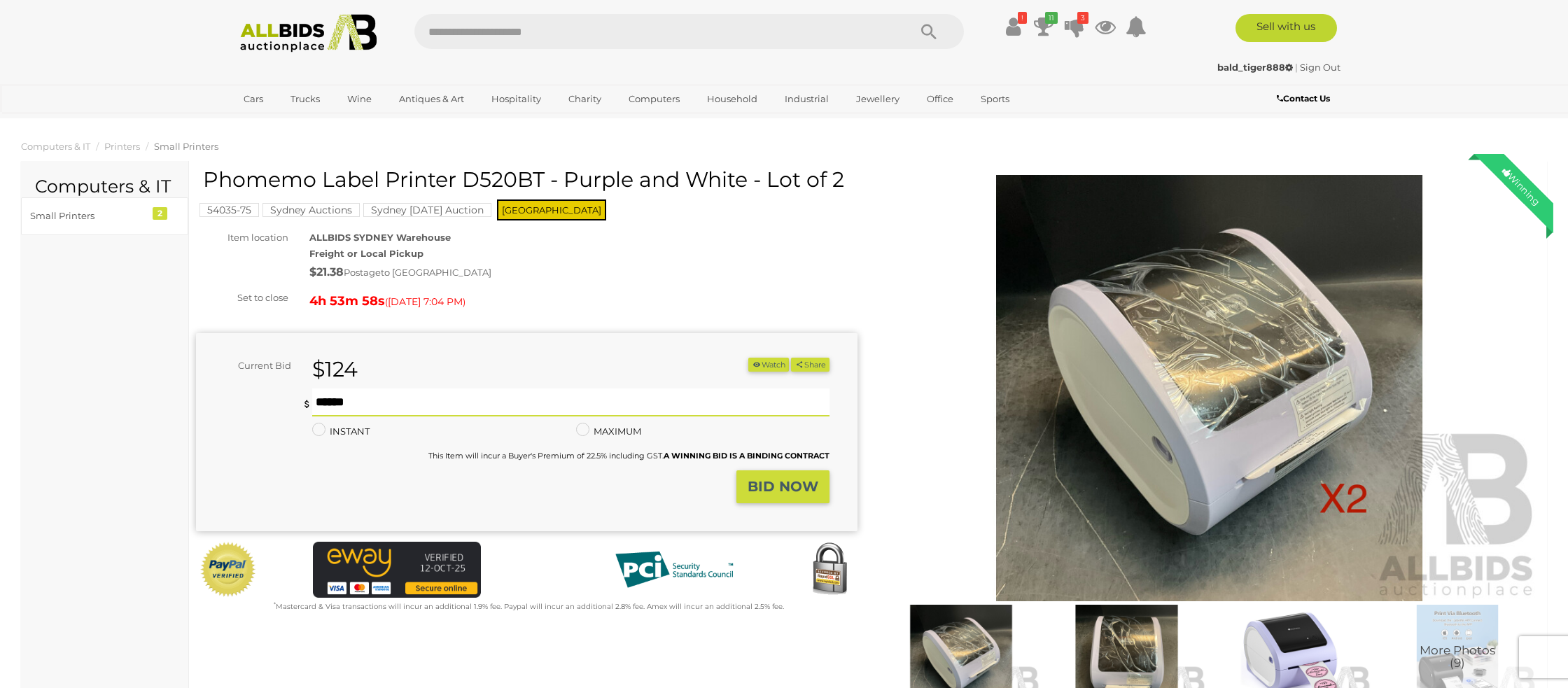
type input "***"
click at [774, 491] on strong "BID NOW" at bounding box center [783, 486] width 71 height 17
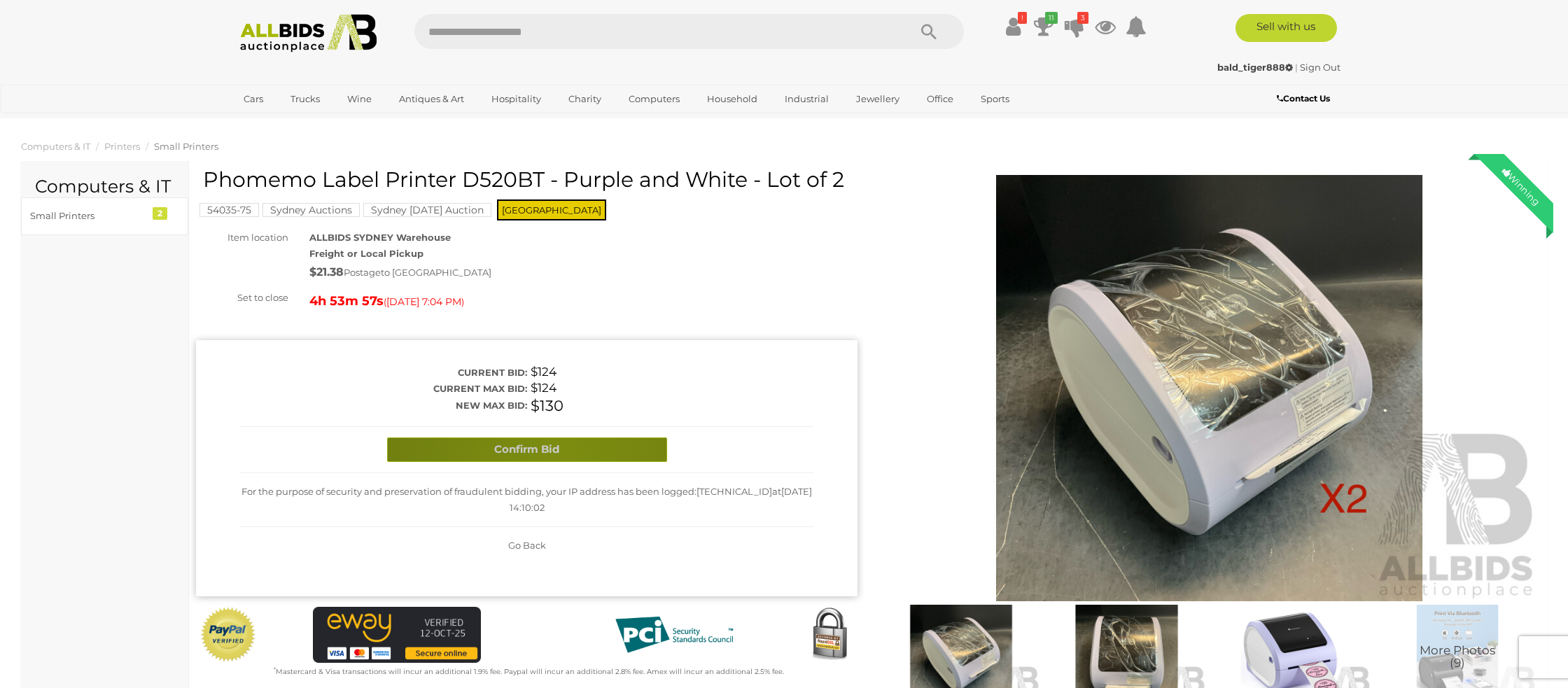
click at [558, 451] on button "Confirm Bid" at bounding box center [527, 450] width 280 height 25
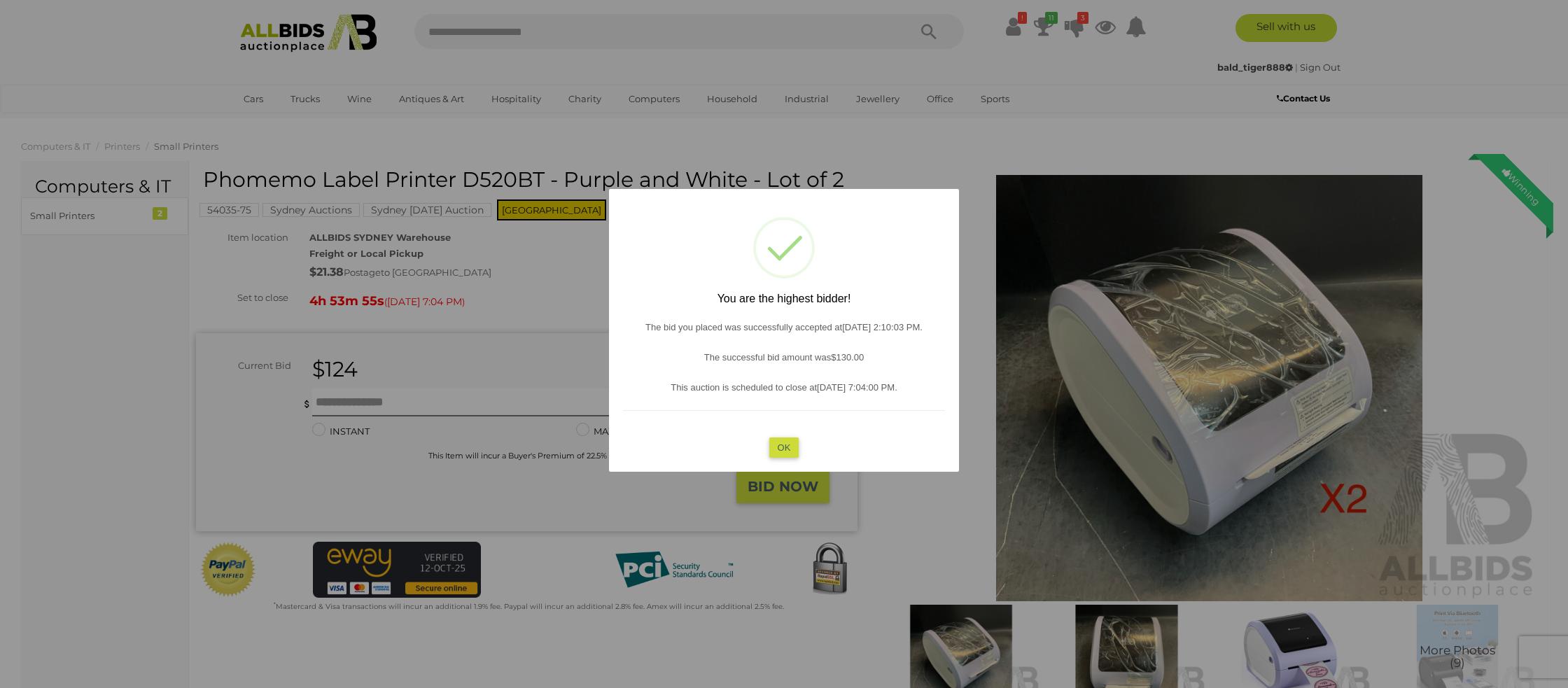
click at [783, 441] on button "OK" at bounding box center [784, 447] width 30 height 20
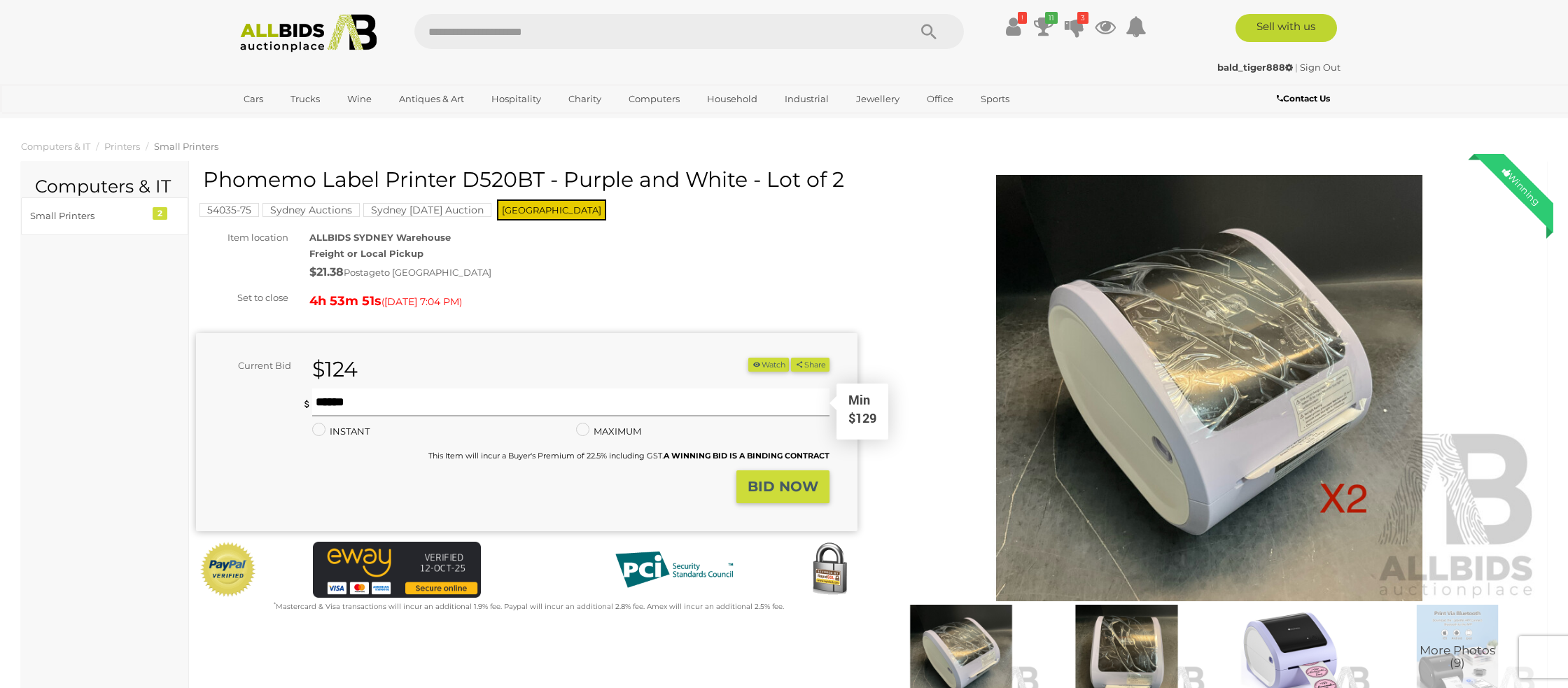
click at [336, 401] on input "text" at bounding box center [571, 403] width 517 height 28
type input "***"
click at [773, 486] on strong "BID NOW" at bounding box center [783, 486] width 71 height 17
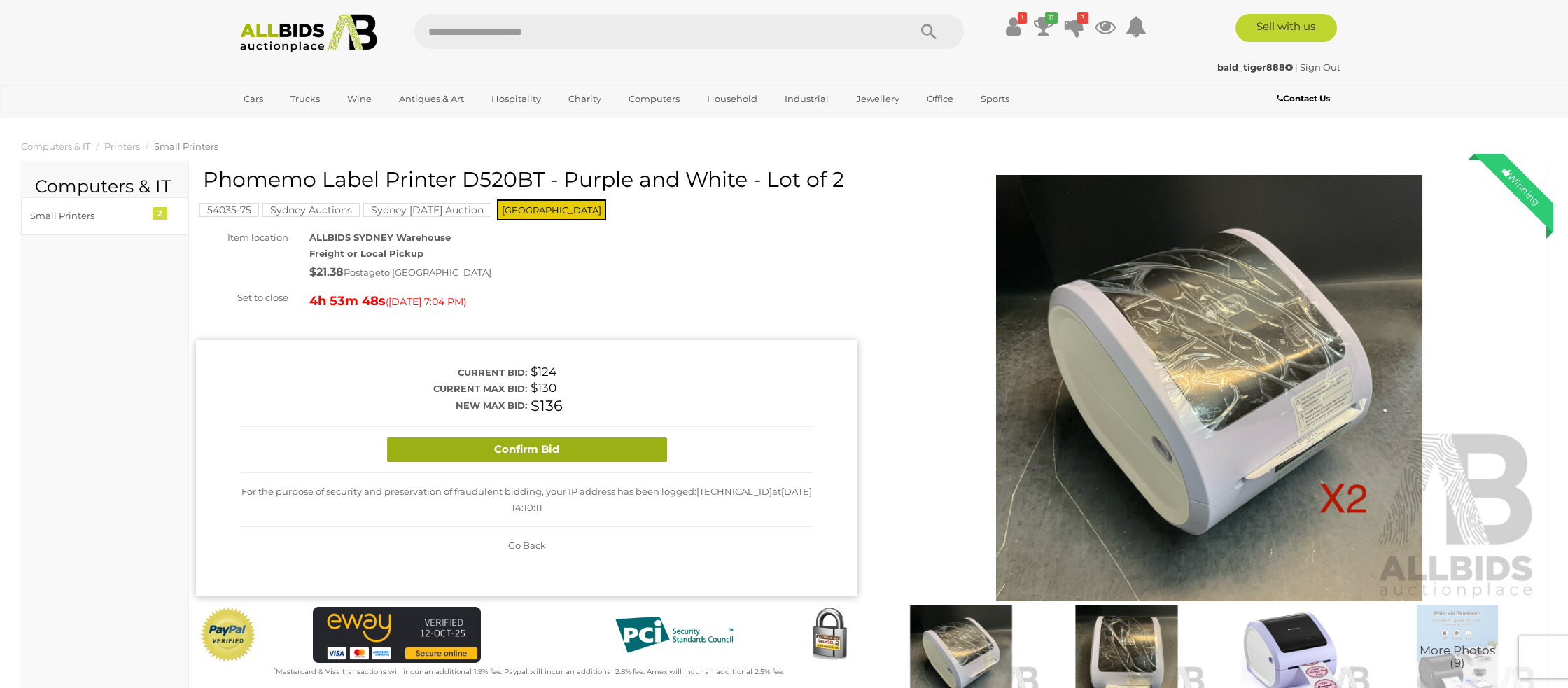
click at [638, 455] on div "Confirm Bid" at bounding box center [527, 450] width 573 height 47
click at [636, 453] on button "Confirm Bid" at bounding box center [527, 450] width 280 height 25
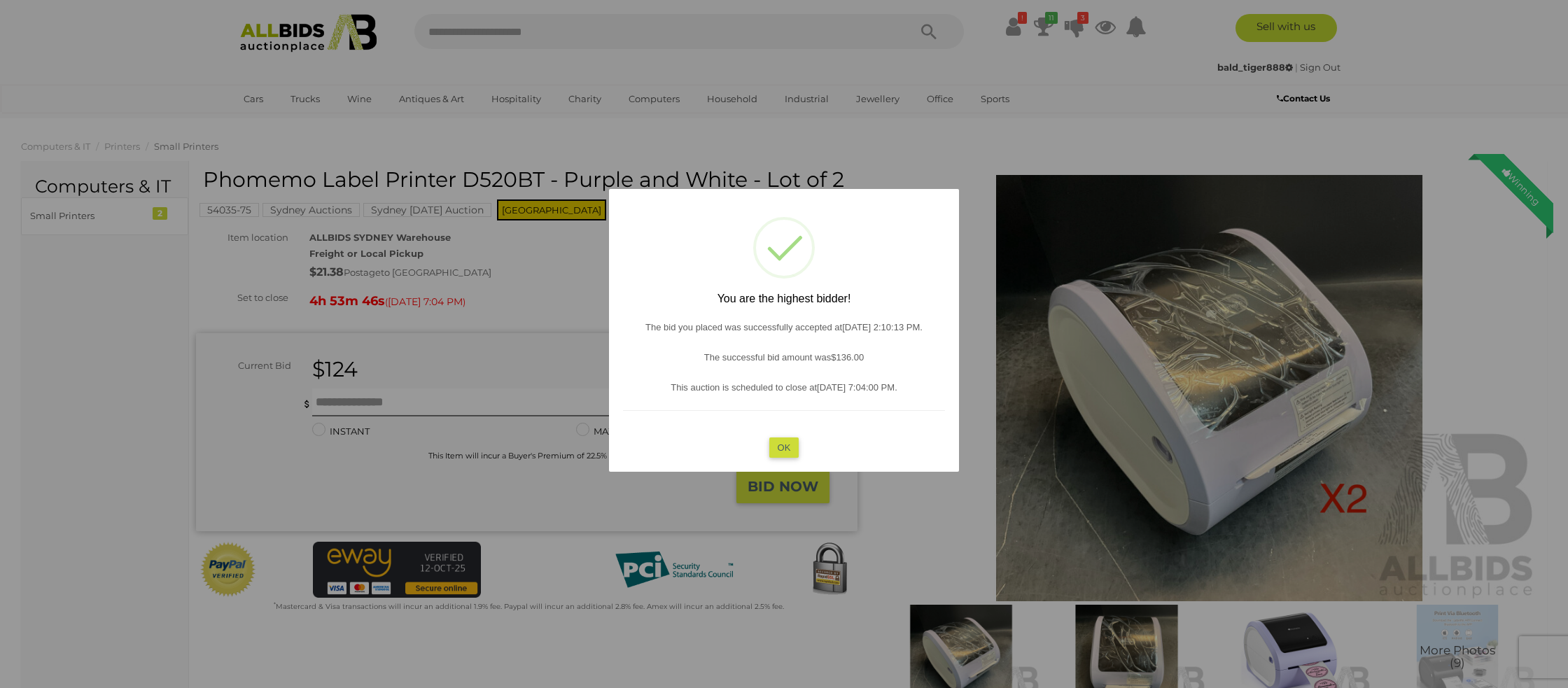
click at [783, 446] on button "OK" at bounding box center [784, 447] width 30 height 20
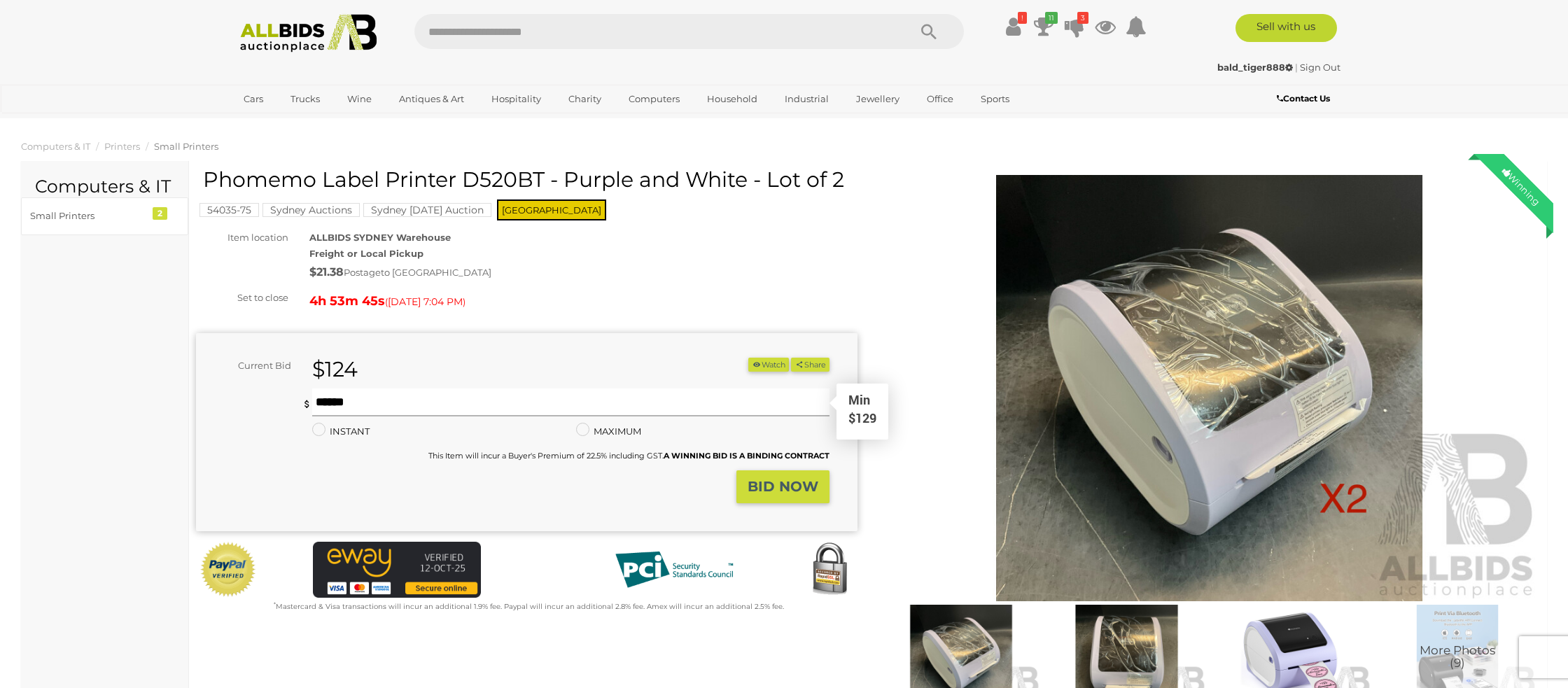
click at [329, 401] on input "text" at bounding box center [571, 403] width 517 height 28
type input "***"
click at [756, 484] on strong "BID NOW" at bounding box center [783, 486] width 71 height 17
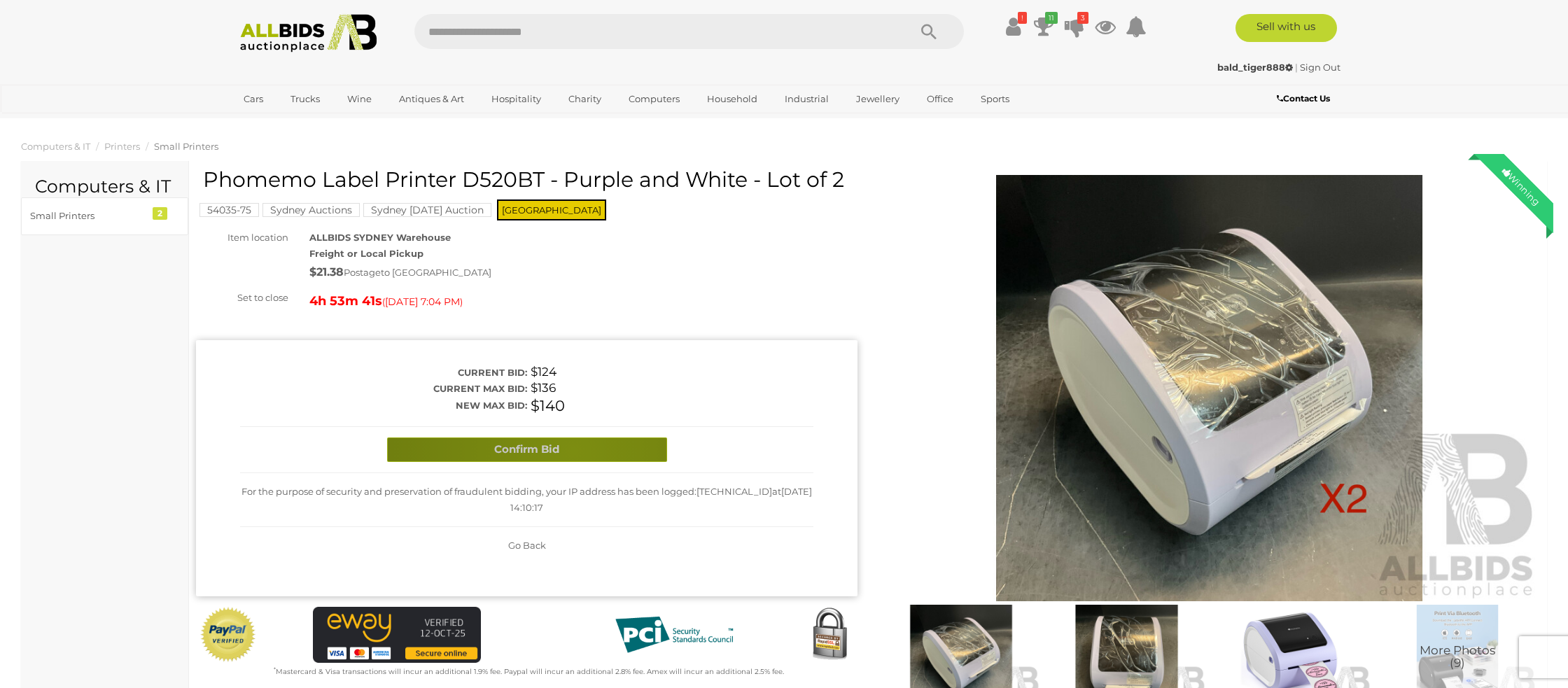
click at [573, 450] on button "Confirm Bid" at bounding box center [527, 450] width 280 height 25
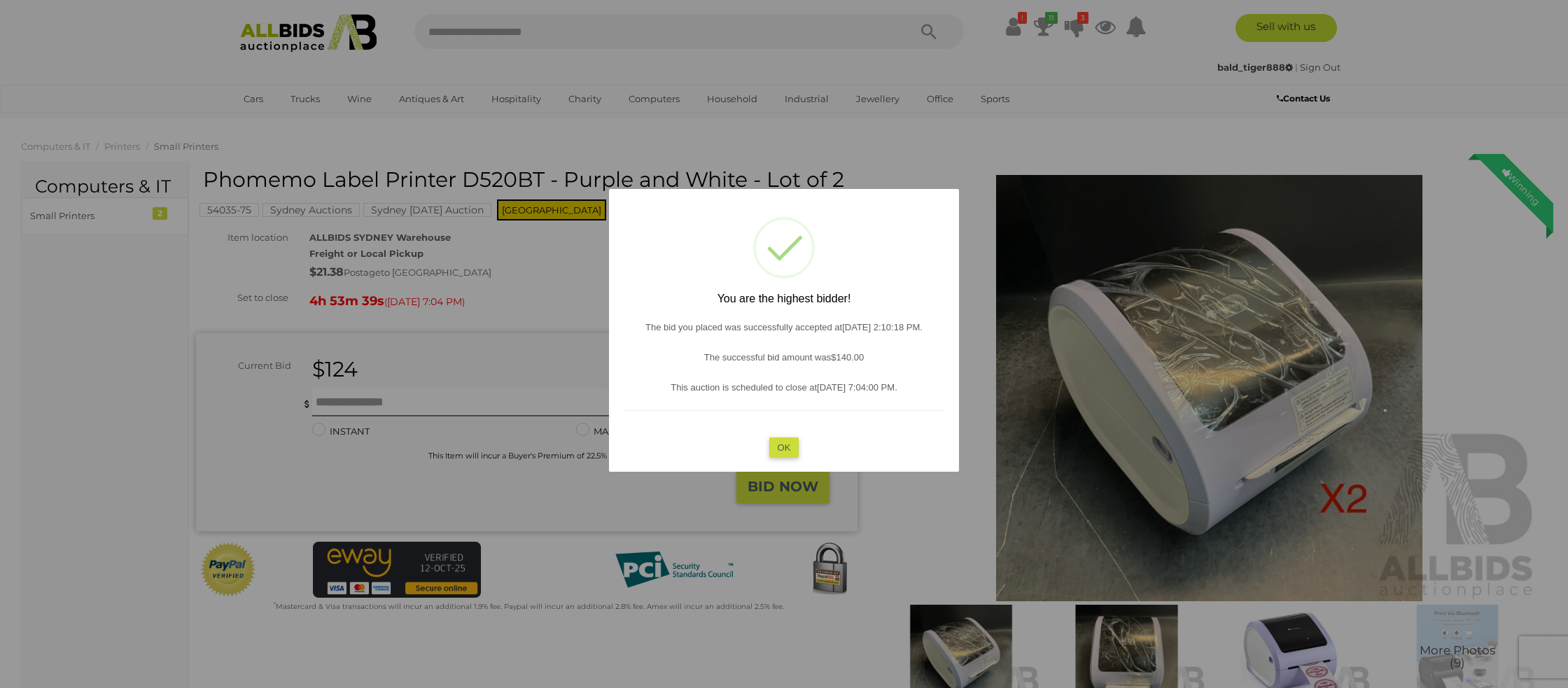
click at [797, 442] on button "OK" at bounding box center [784, 447] width 30 height 20
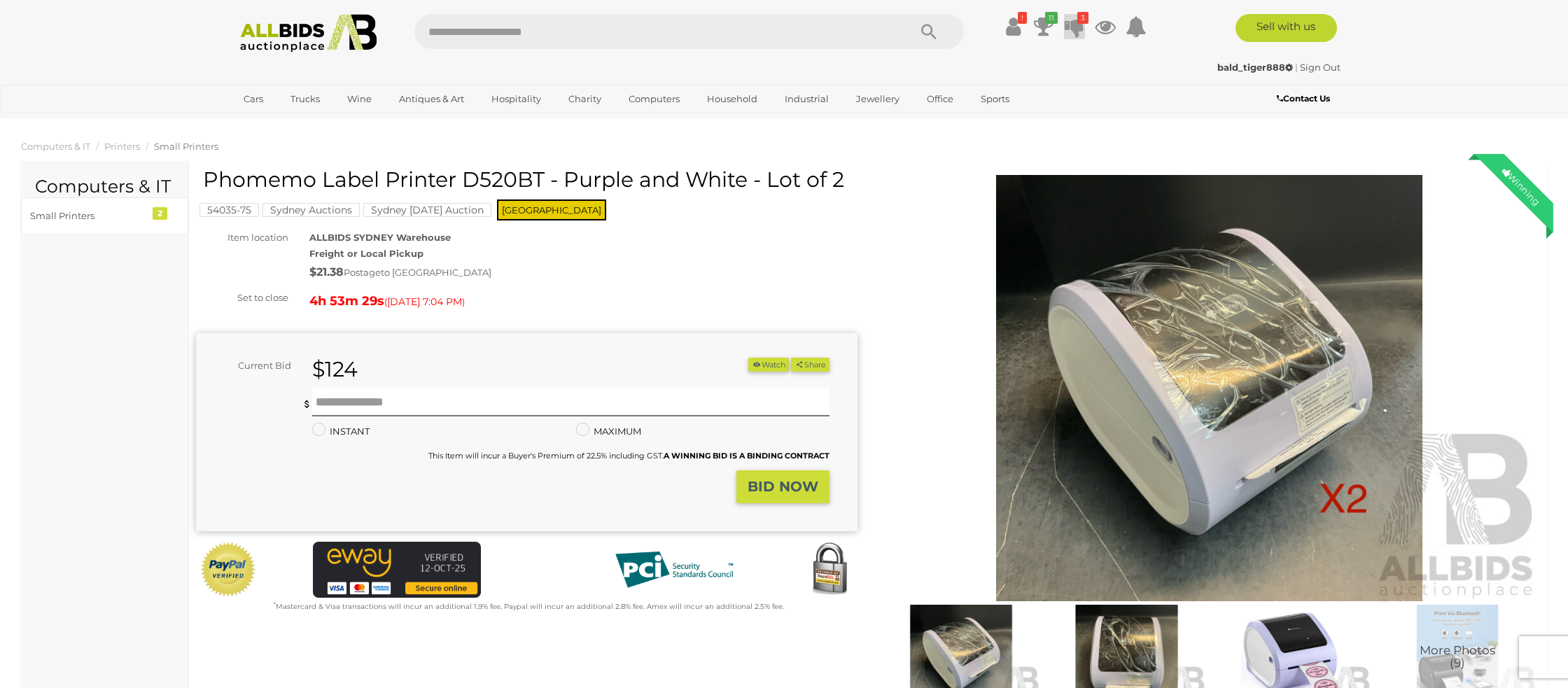
click at [1074, 27] on icon at bounding box center [1074, 27] width 20 height 25
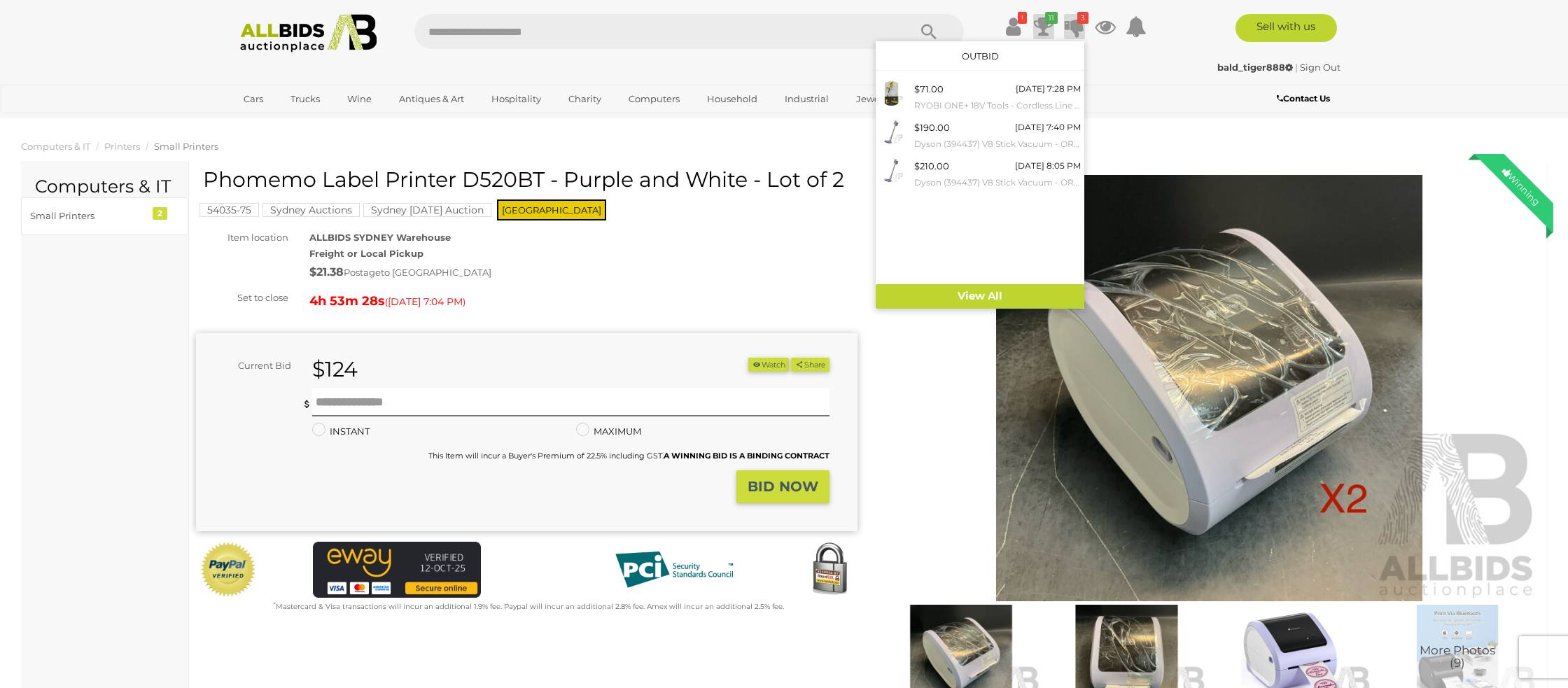
click at [1043, 23] on icon at bounding box center [1043, 27] width 20 height 25
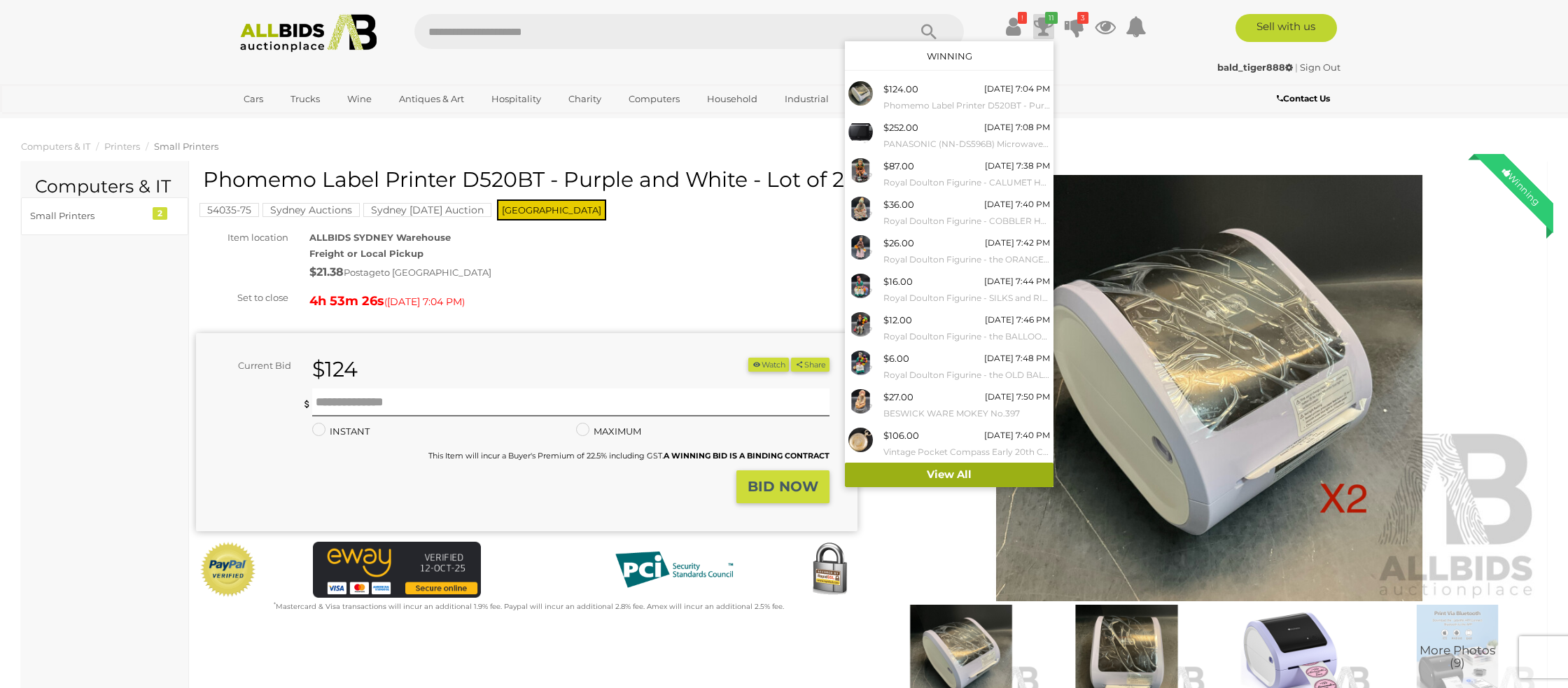
click at [953, 479] on link "View All" at bounding box center [949, 474] width 209 height 25
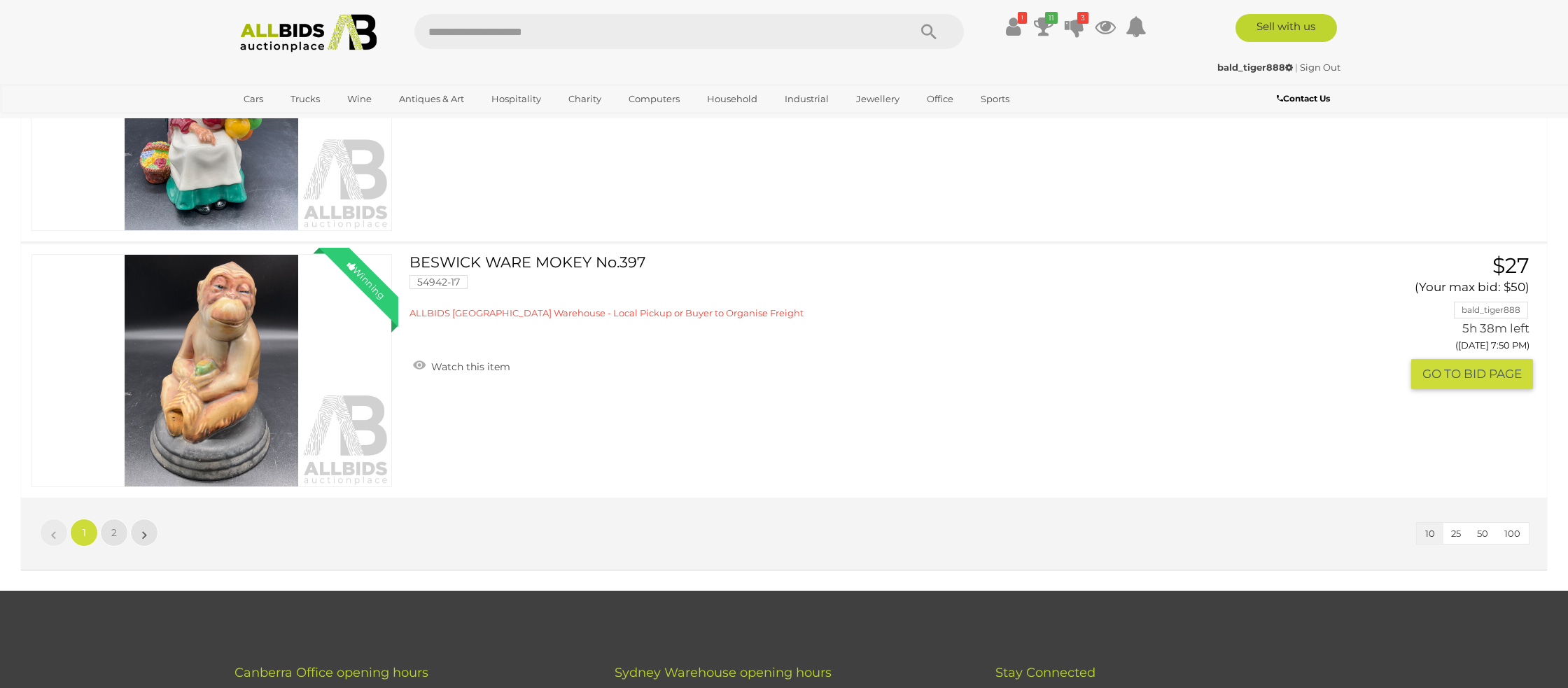
scroll to position [2359, 0]
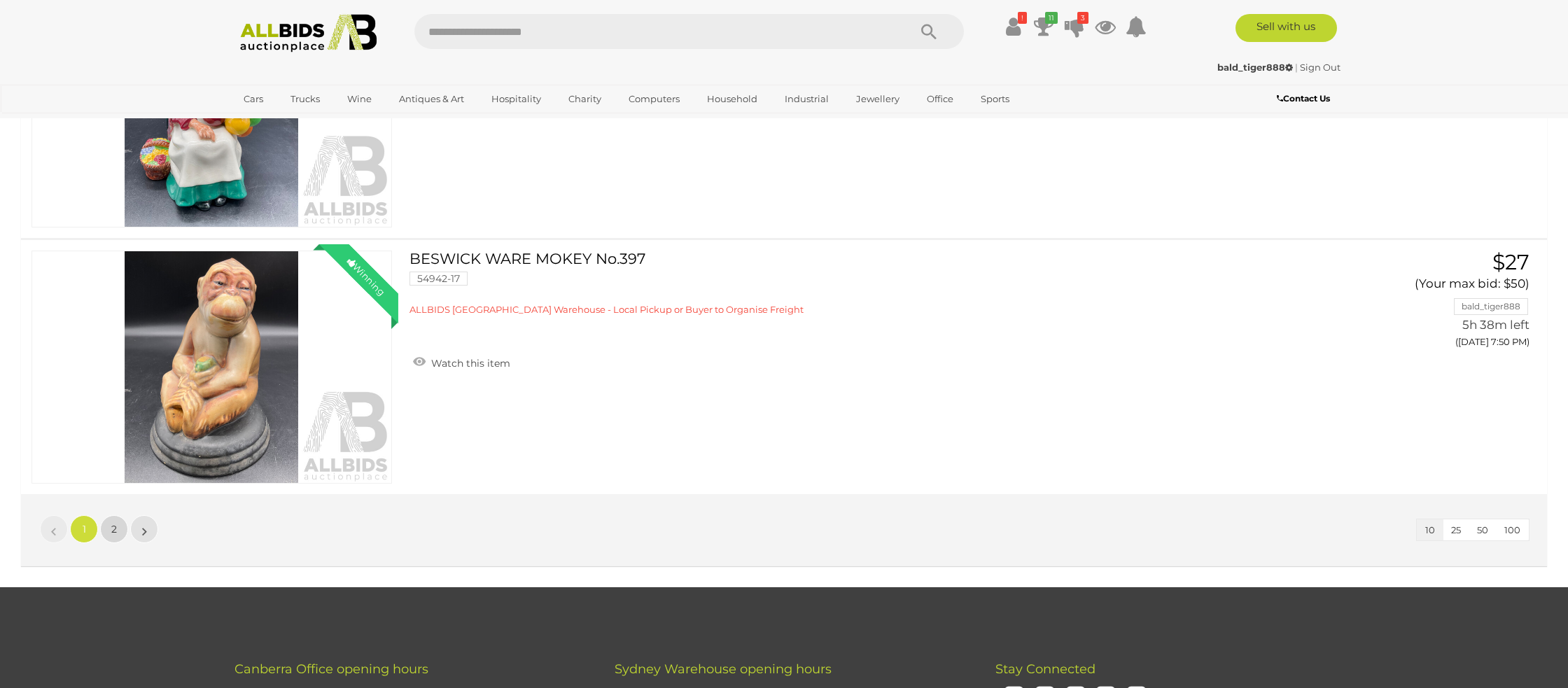
click at [116, 528] on span "2" at bounding box center [114, 529] width 6 height 13
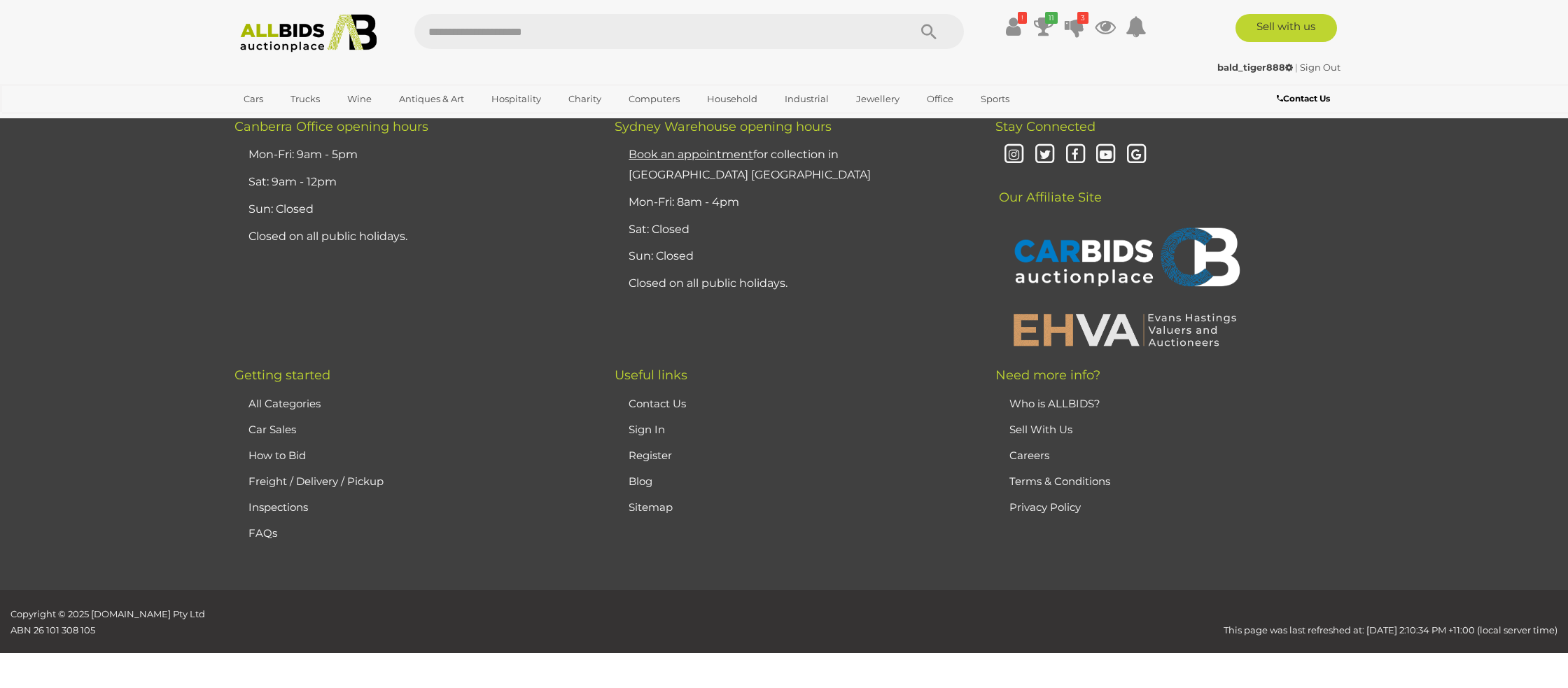
scroll to position [1024, 0]
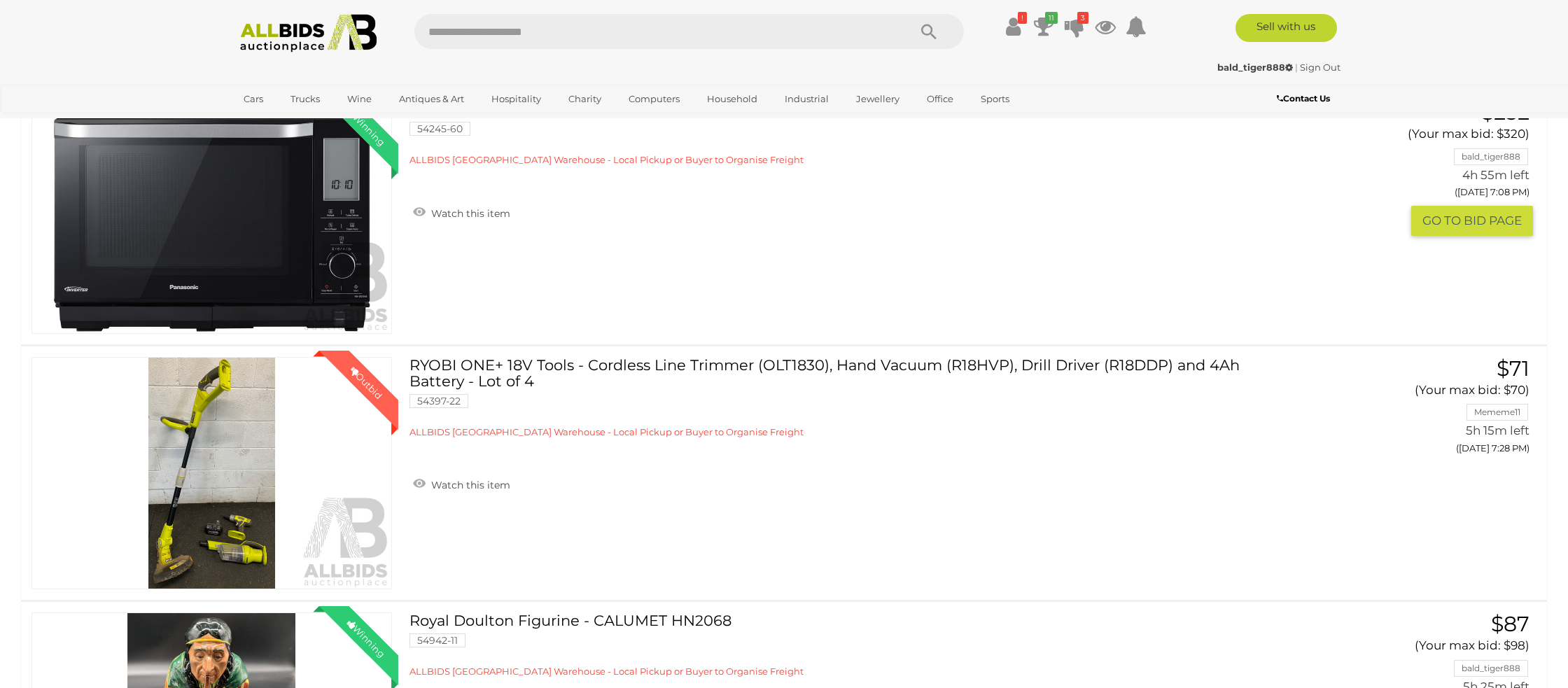
scroll to position [0, 0]
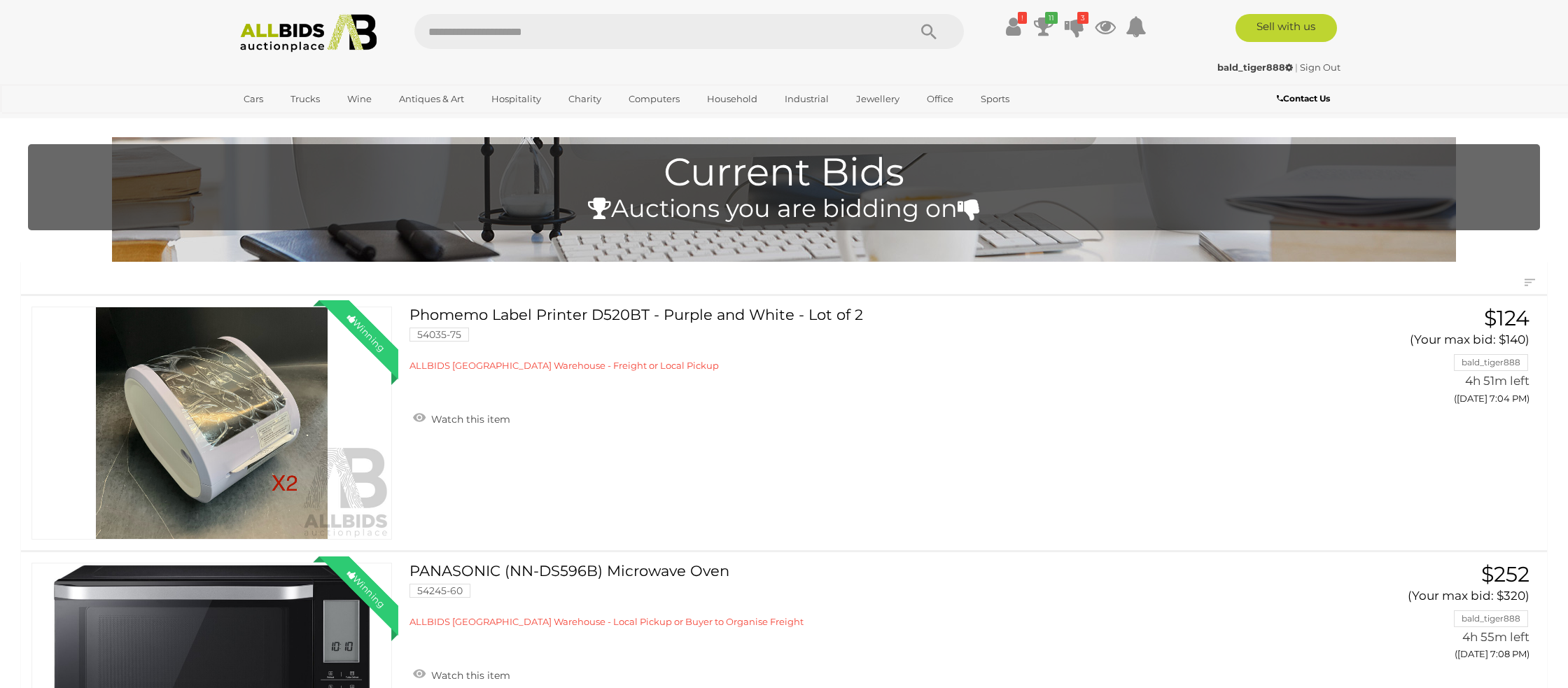
click at [1312, 68] on link "Sign Out" at bounding box center [1321, 67] width 41 height 11
